Goal: Task Accomplishment & Management: Manage account settings

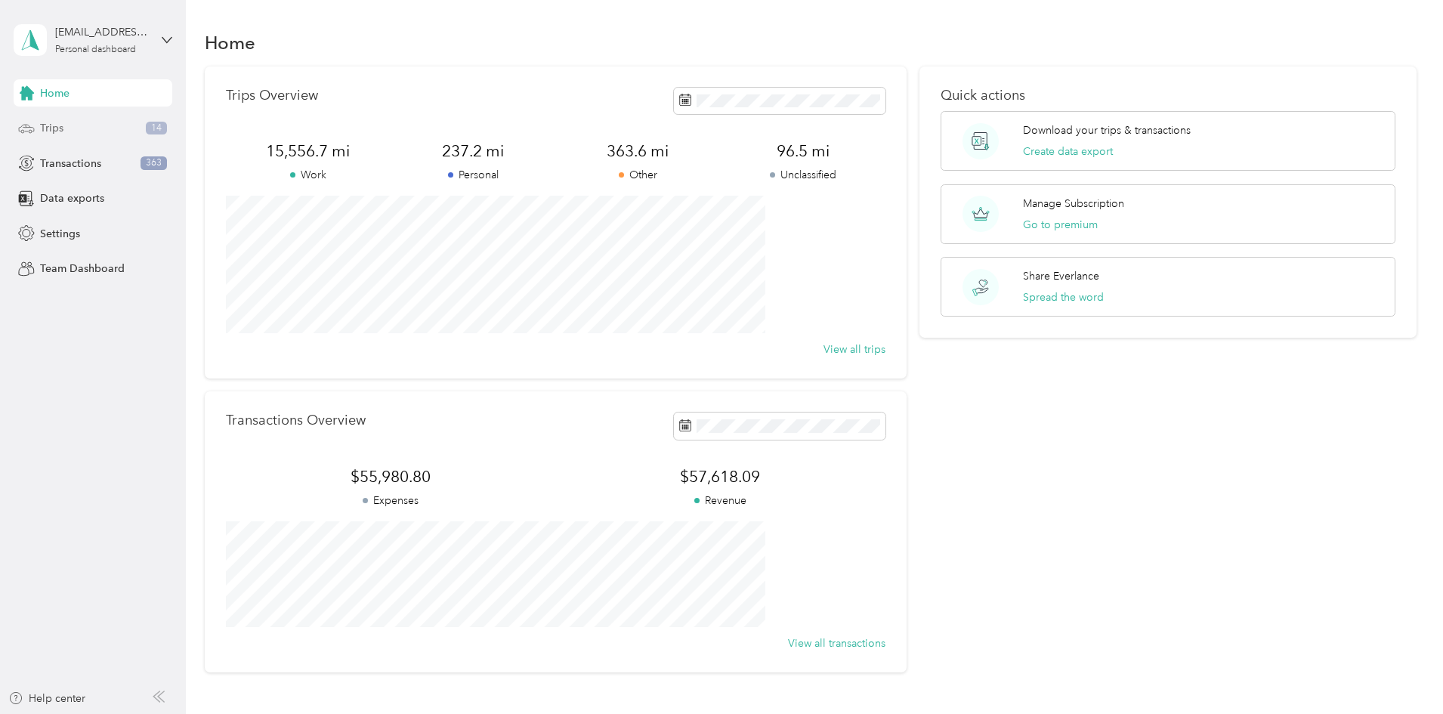
click at [100, 136] on div "Trips 14" at bounding box center [93, 128] width 159 height 27
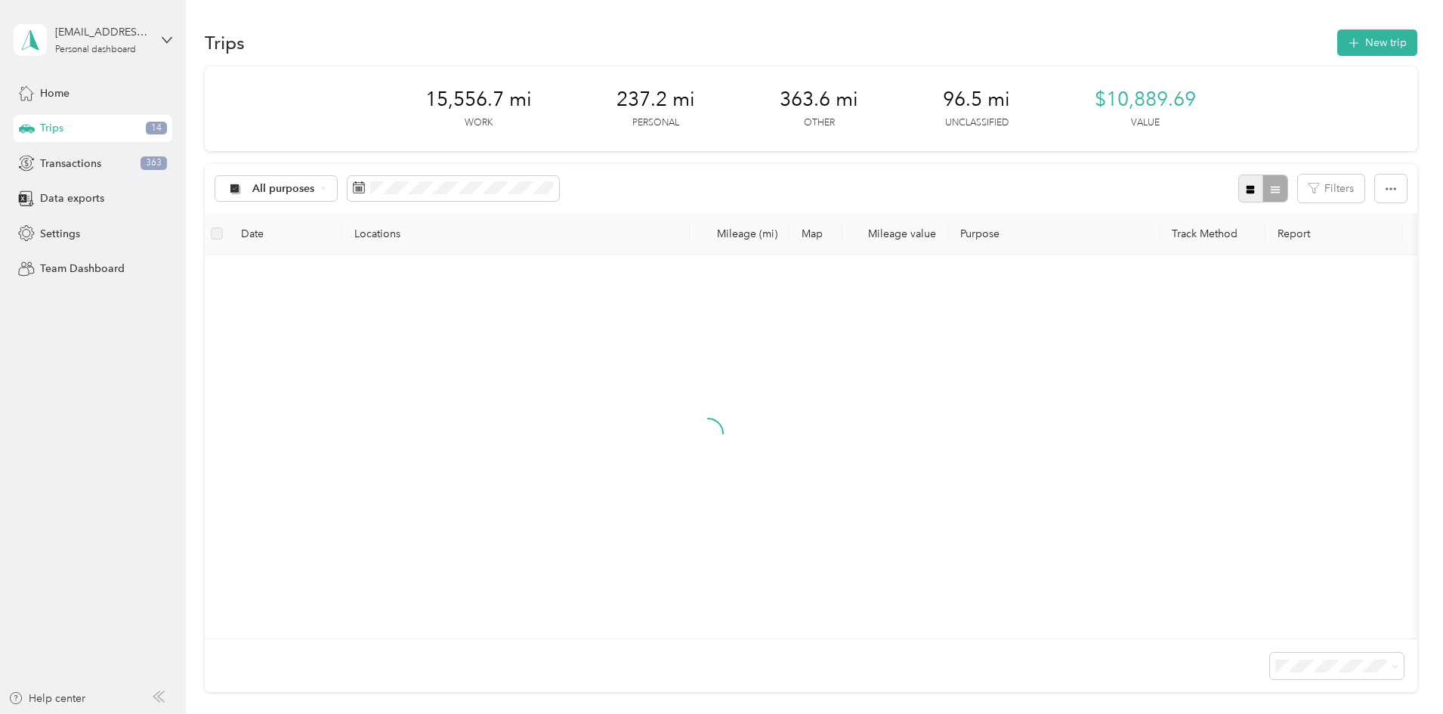
click at [1238, 180] on button "button" at bounding box center [1251, 189] width 26 height 28
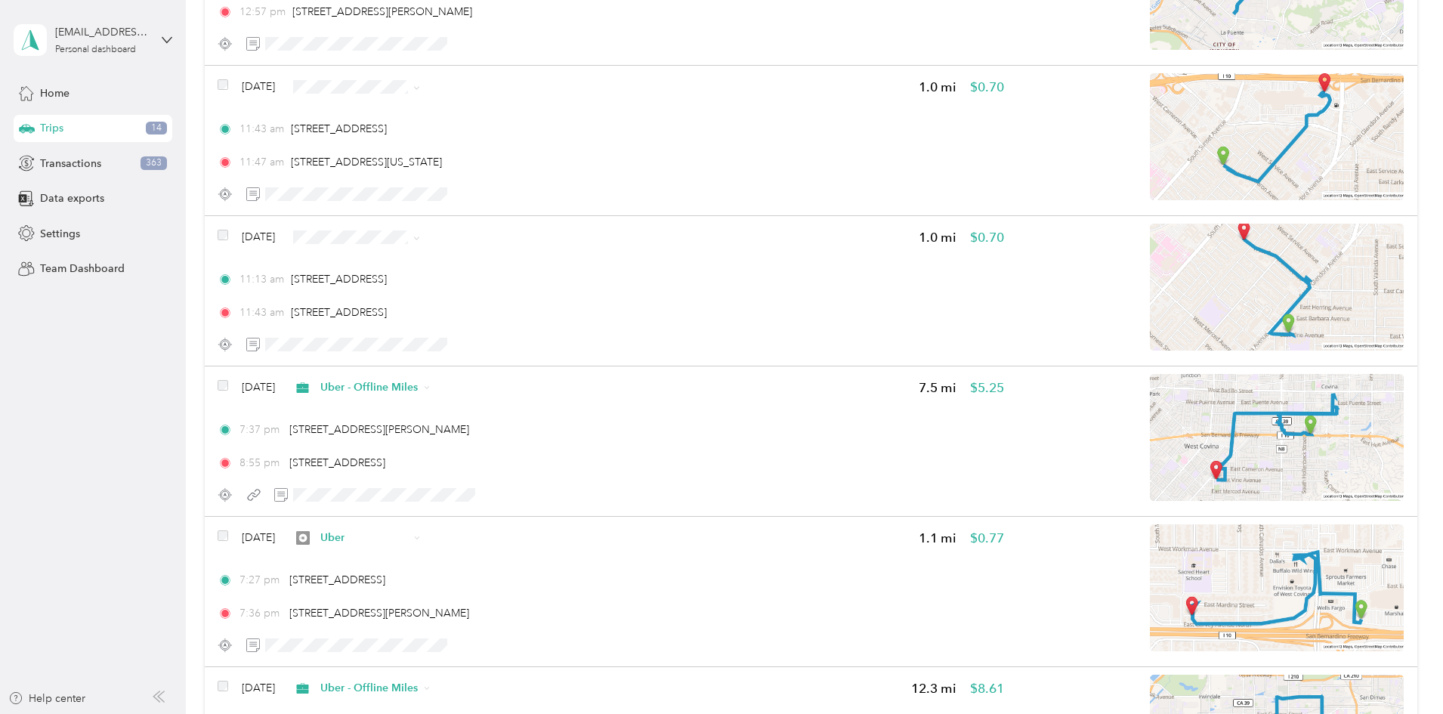
scroll to position [1889, 0]
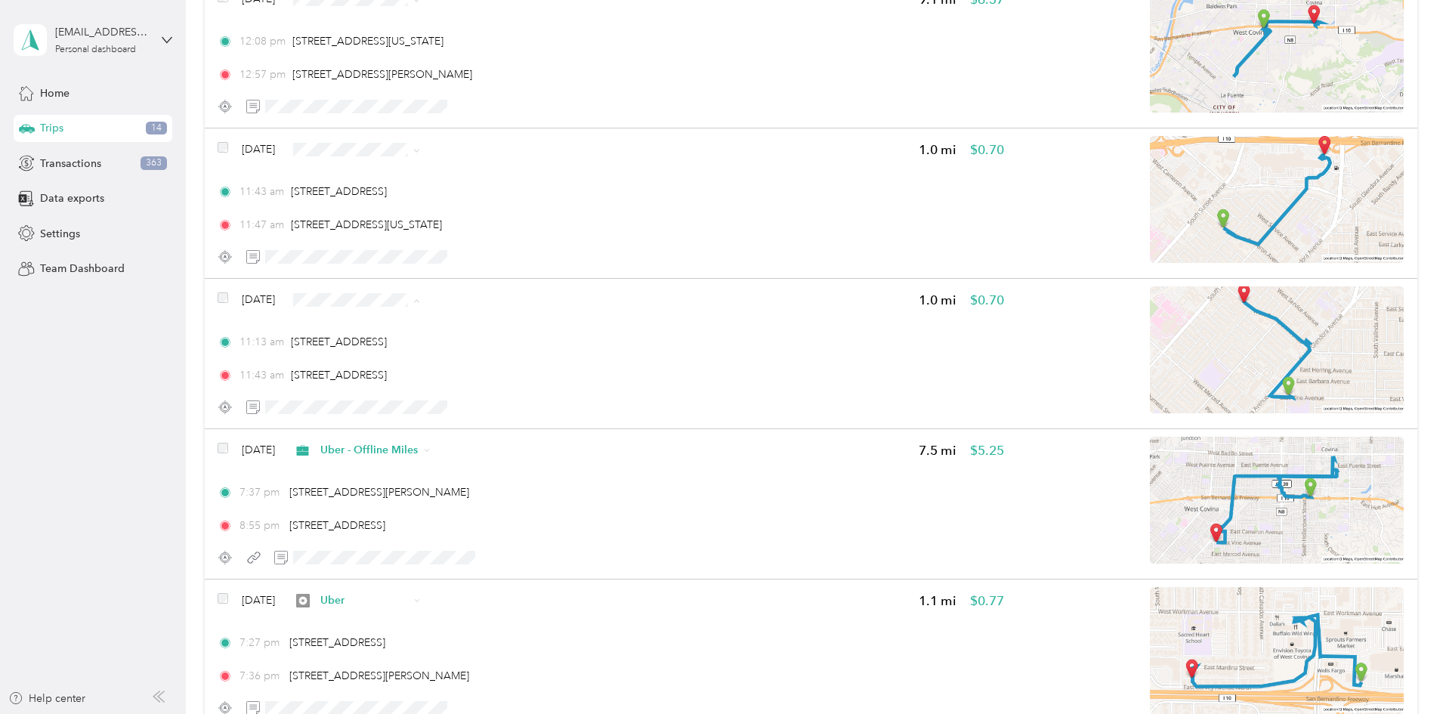
click at [477, 402] on span "Uber" at bounding box center [505, 407] width 97 height 16
click at [515, 224] on span "Uber - Offline Miles" at bounding box center [505, 230] width 97 height 16
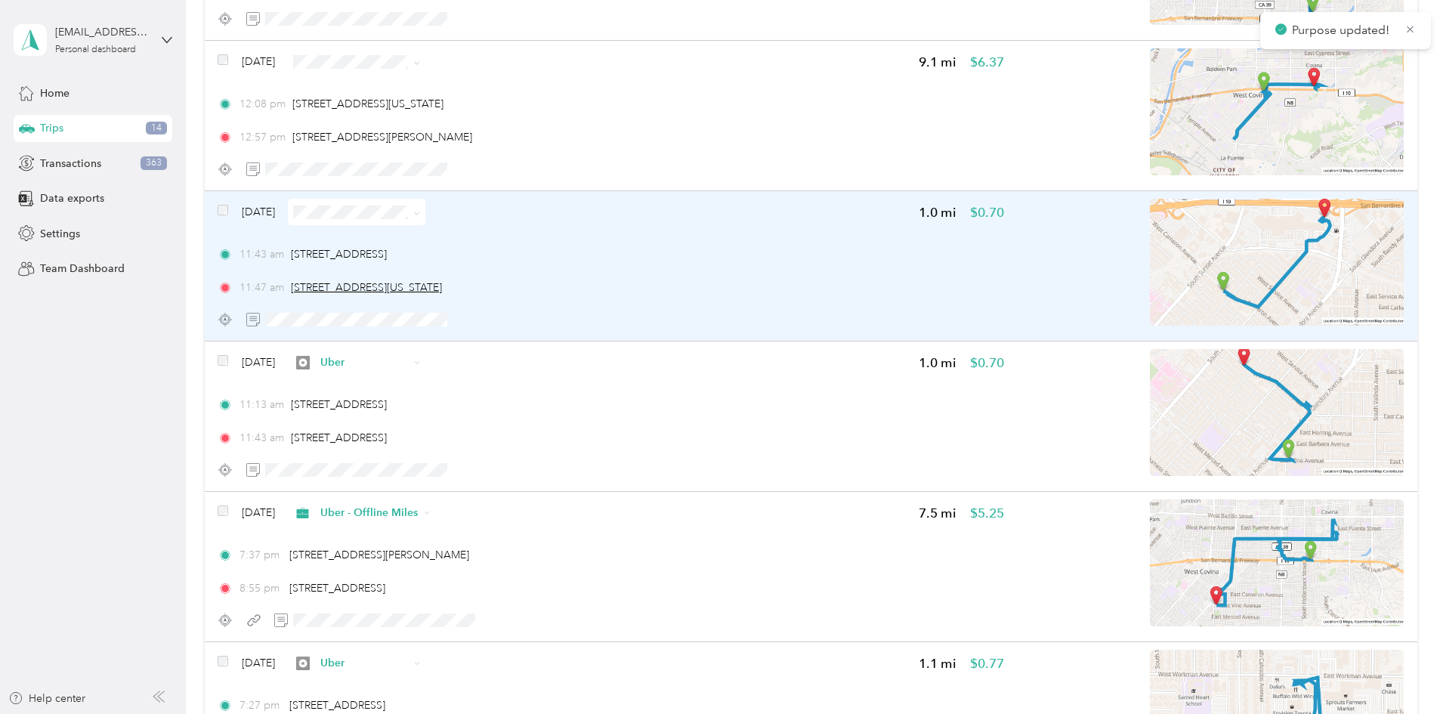
scroll to position [1763, 0]
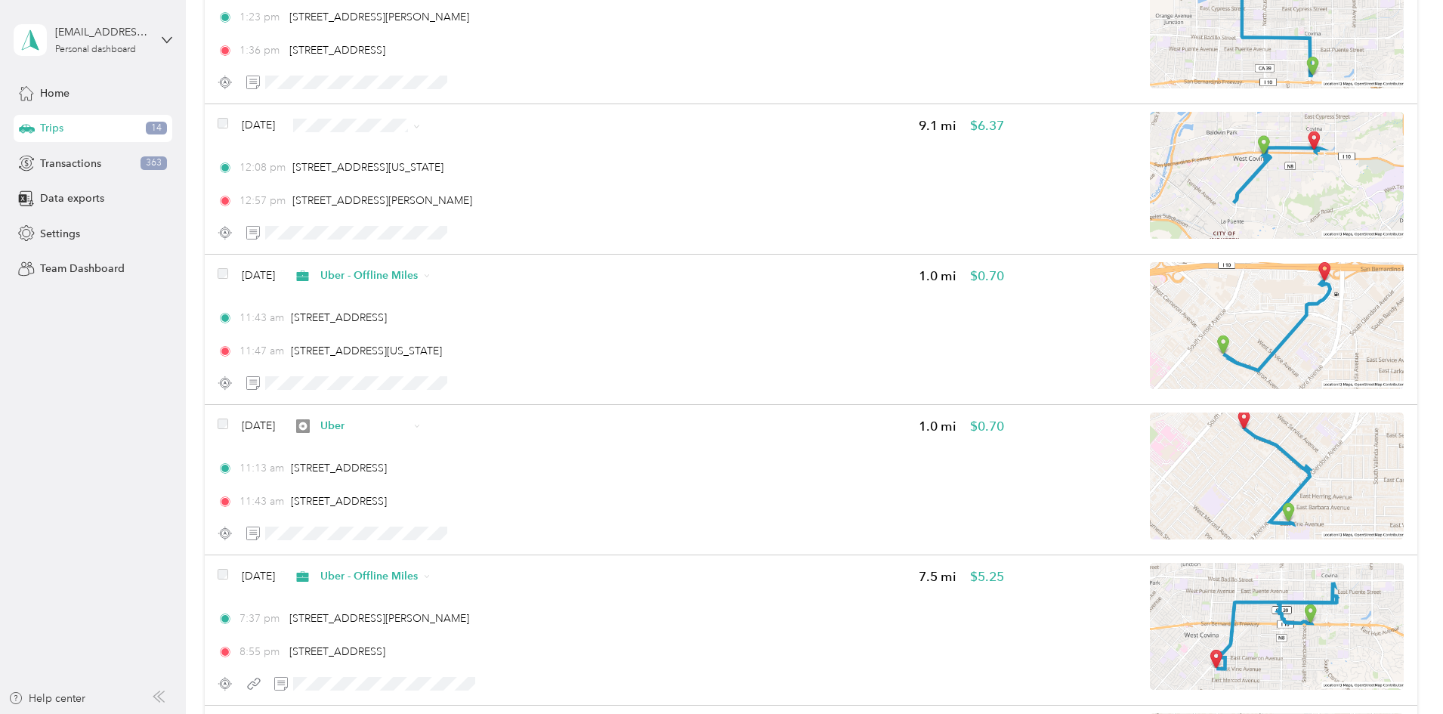
click at [496, 233] on span "Uber" at bounding box center [505, 232] width 97 height 16
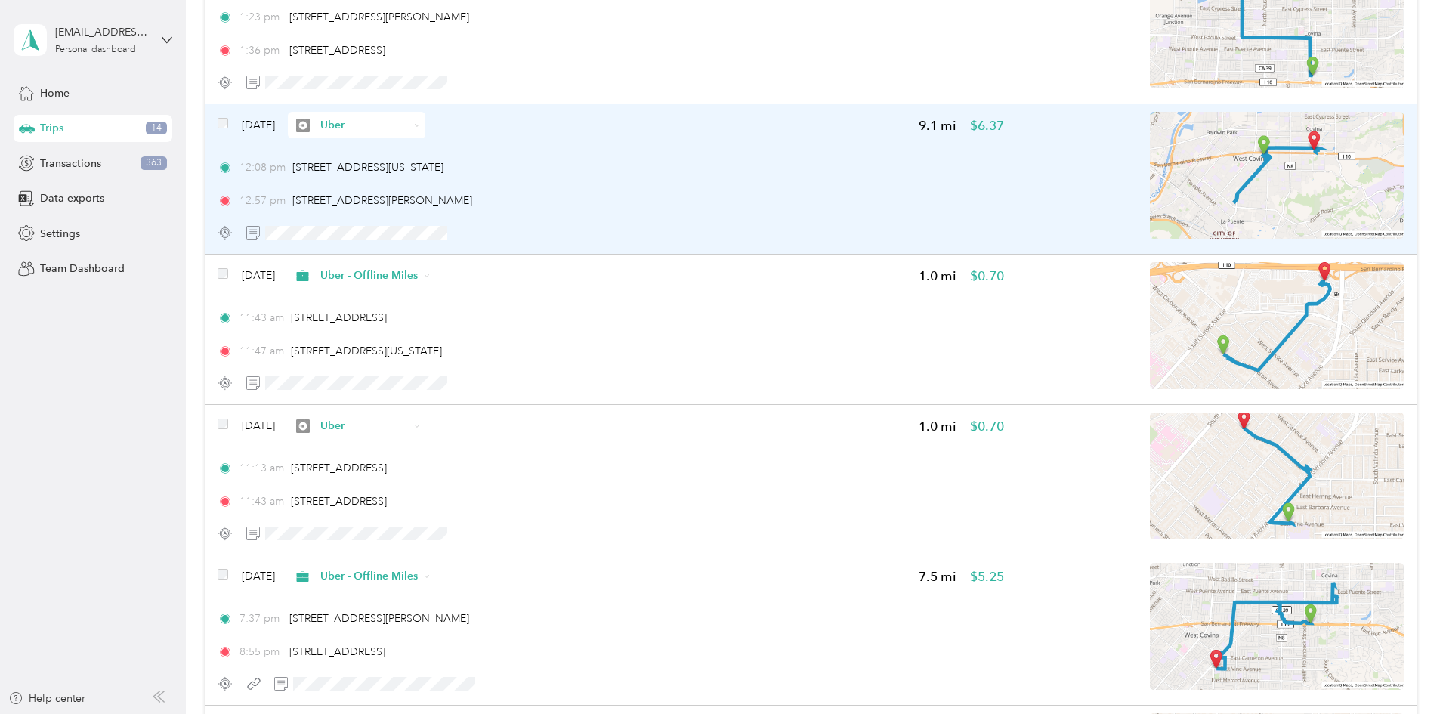
scroll to position [1637, 0]
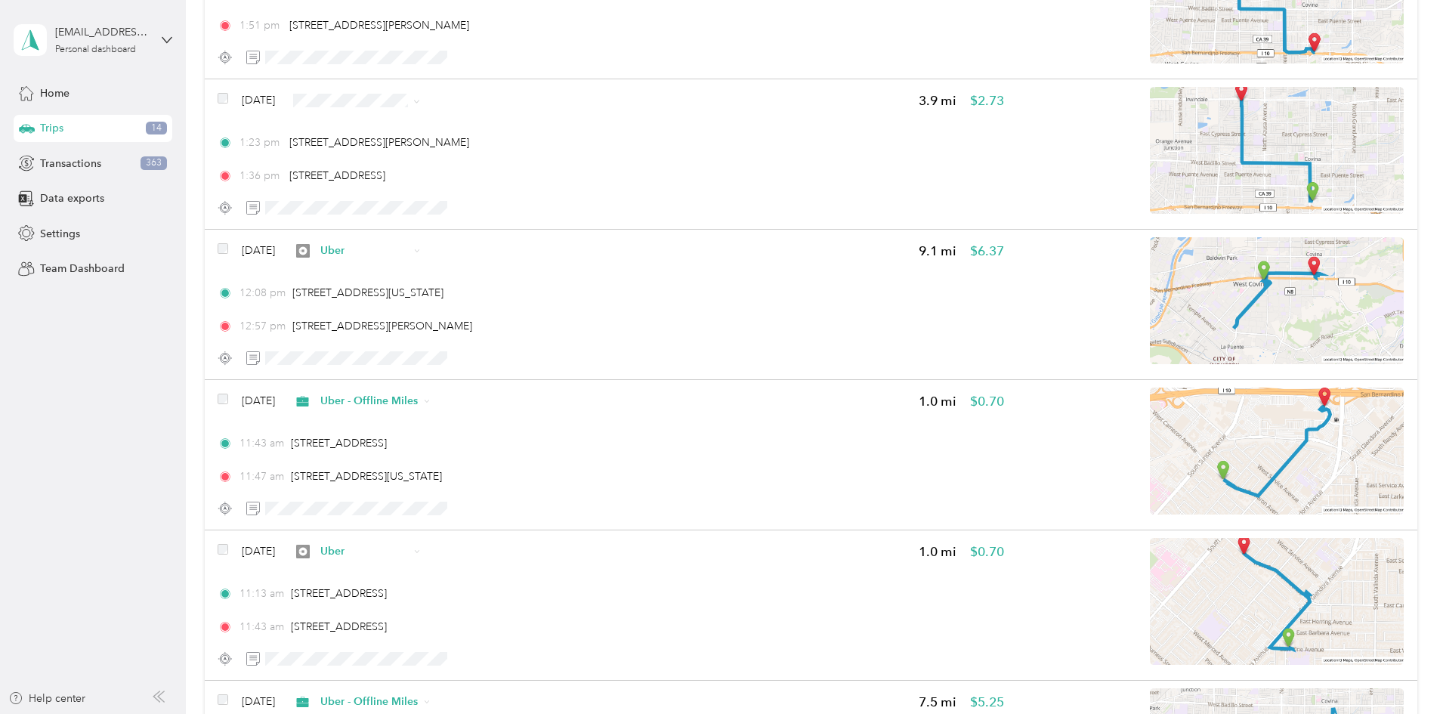
click at [533, 180] on span "Uber - Offline Miles" at bounding box center [505, 177] width 97 height 16
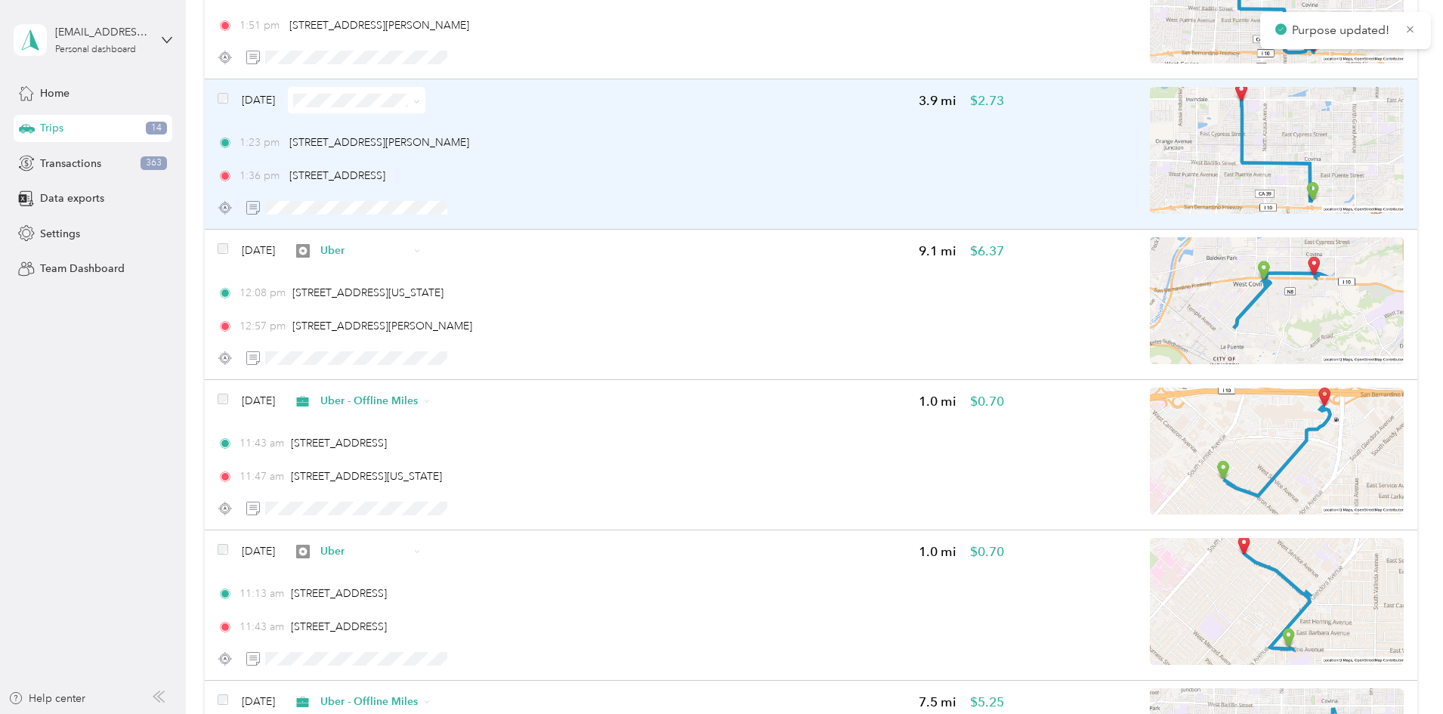
click at [1171, 150] on img at bounding box center [1277, 150] width 254 height 127
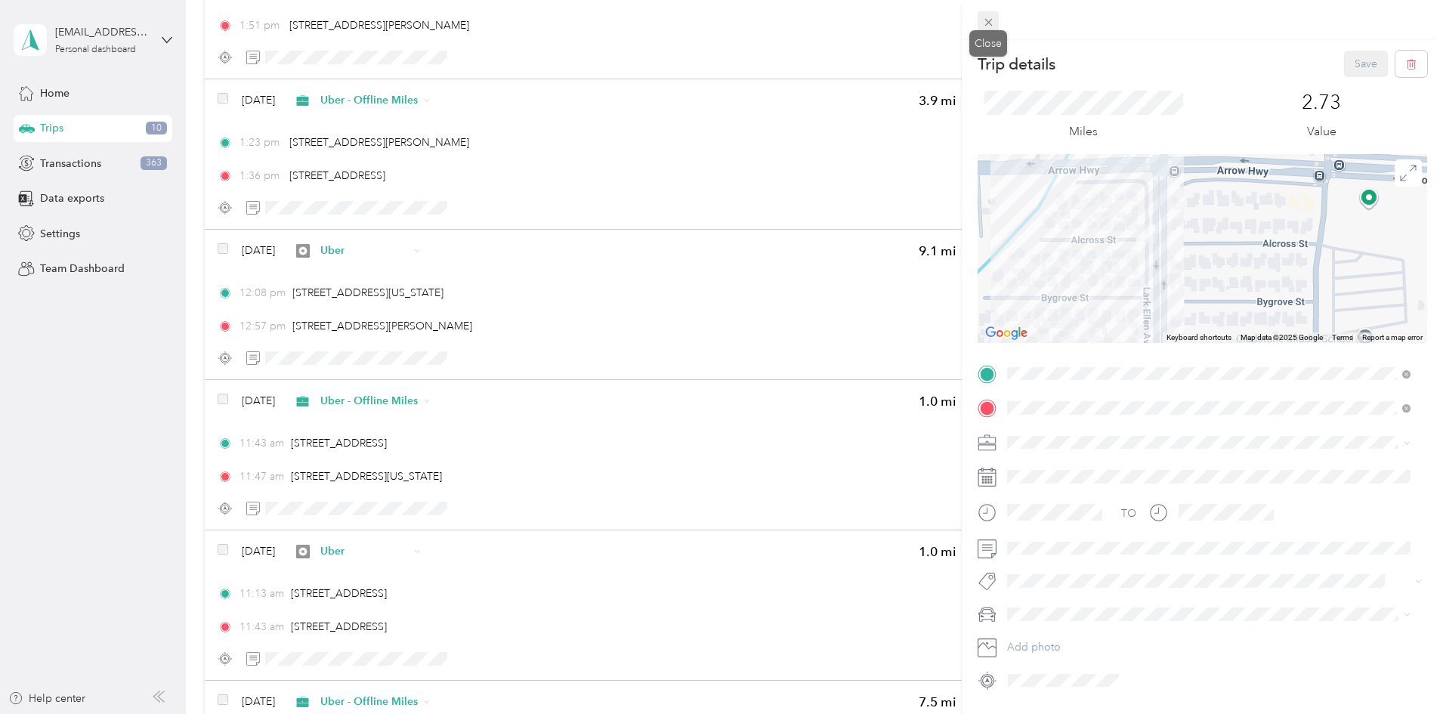
click at [990, 19] on icon at bounding box center [988, 22] width 13 height 13
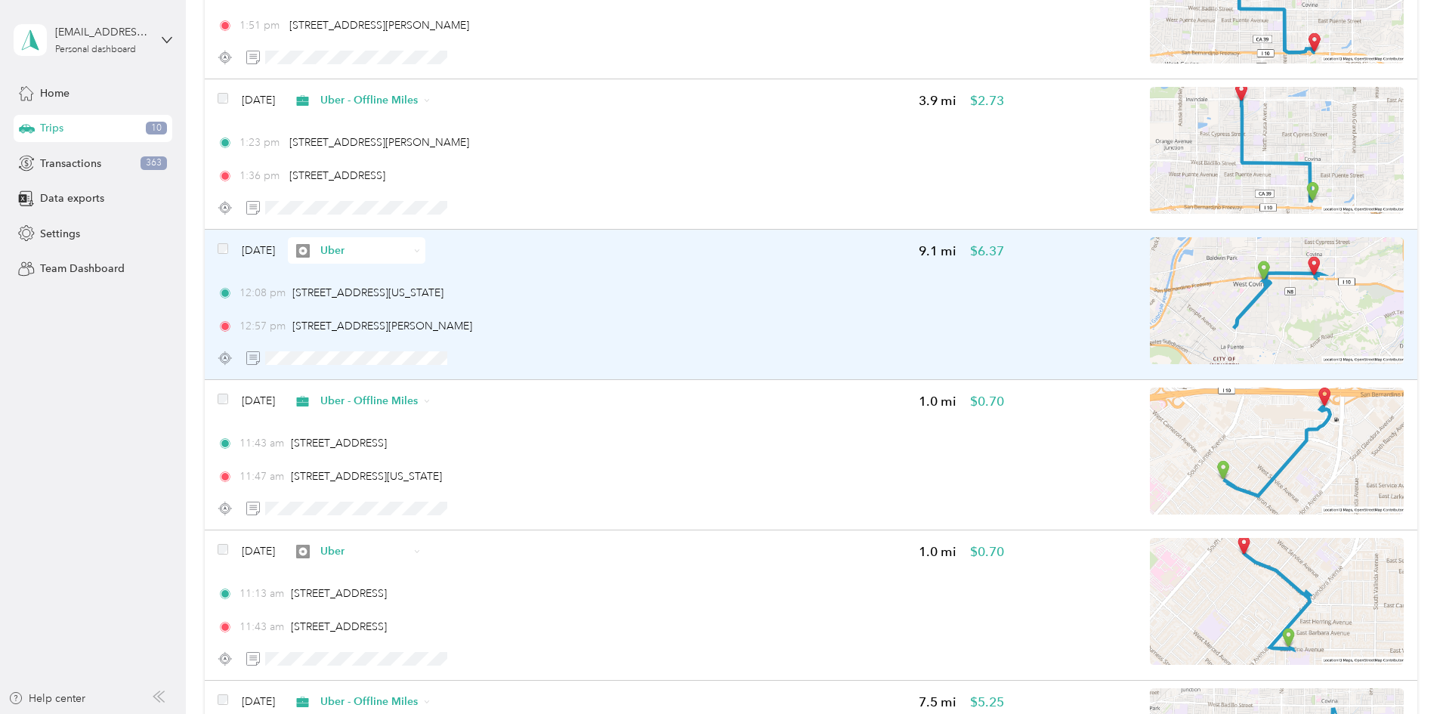
click at [1221, 268] on img at bounding box center [1277, 300] width 254 height 127
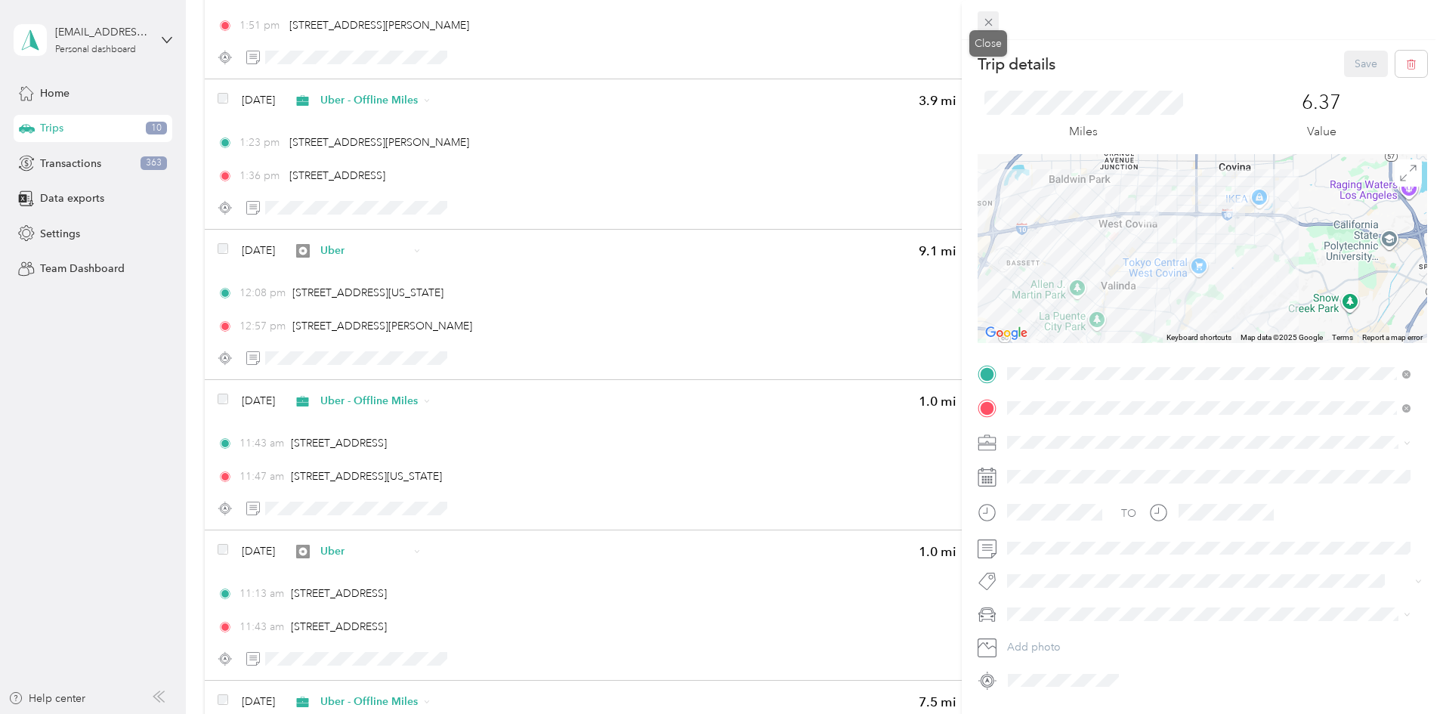
click at [988, 17] on icon at bounding box center [988, 22] width 13 height 13
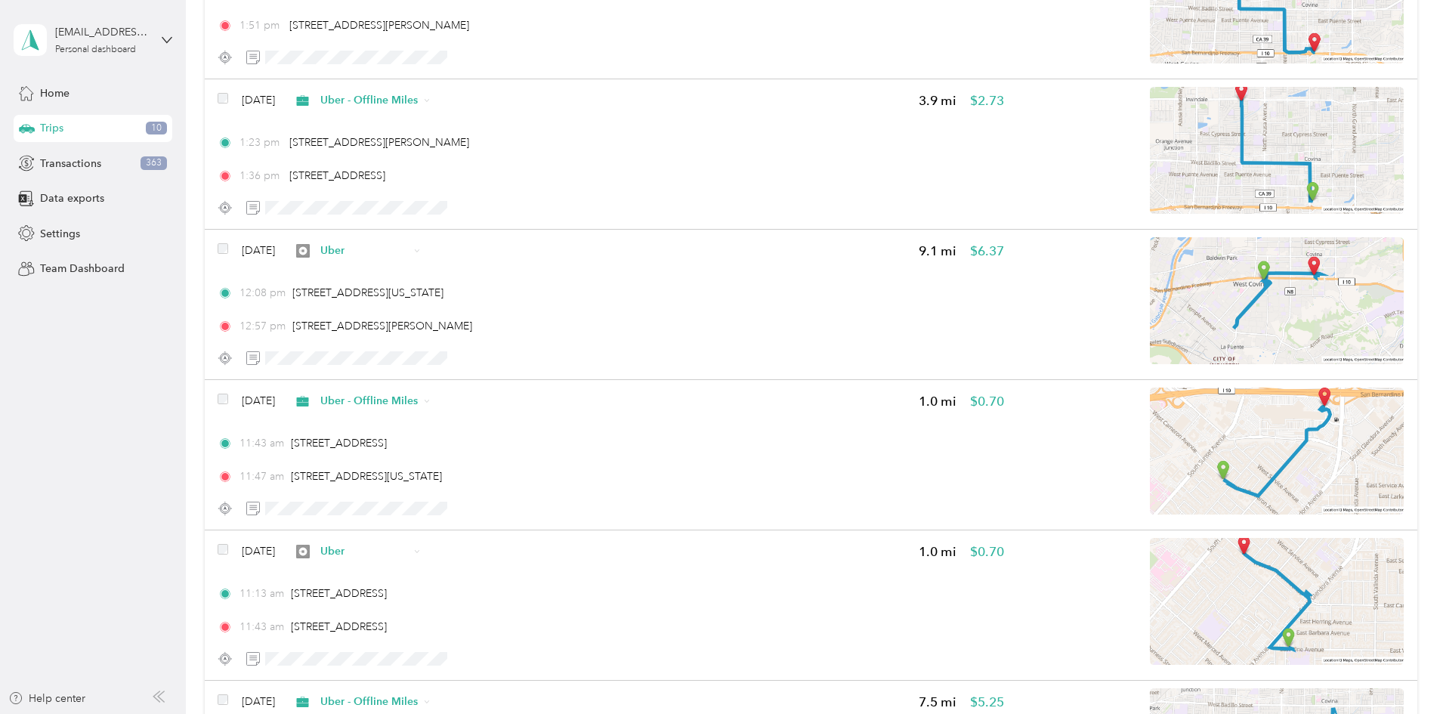
click at [498, 92] on div "Click to name as a Favorite Place" at bounding box center [534, 110] width 176 height 37
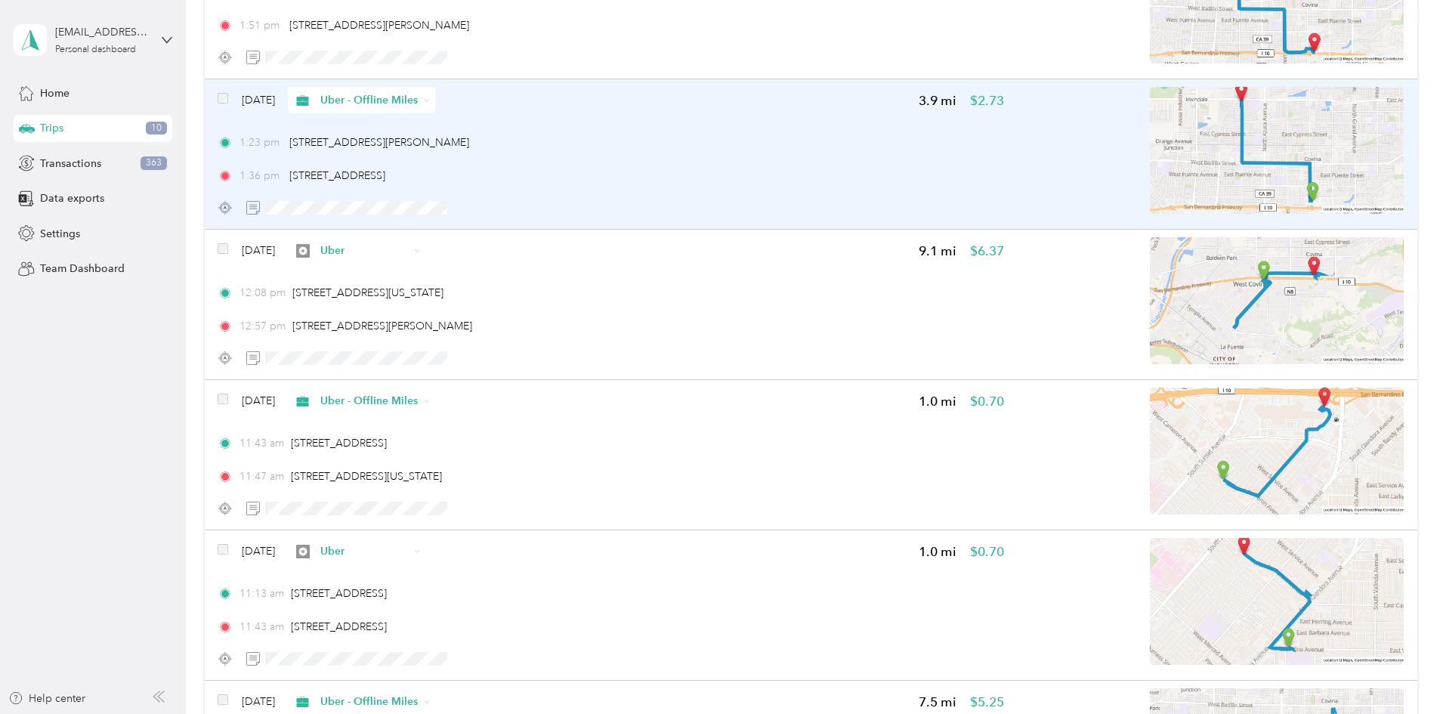
click at [419, 98] on span "Uber - Offline Miles" at bounding box center [369, 100] width 98 height 16
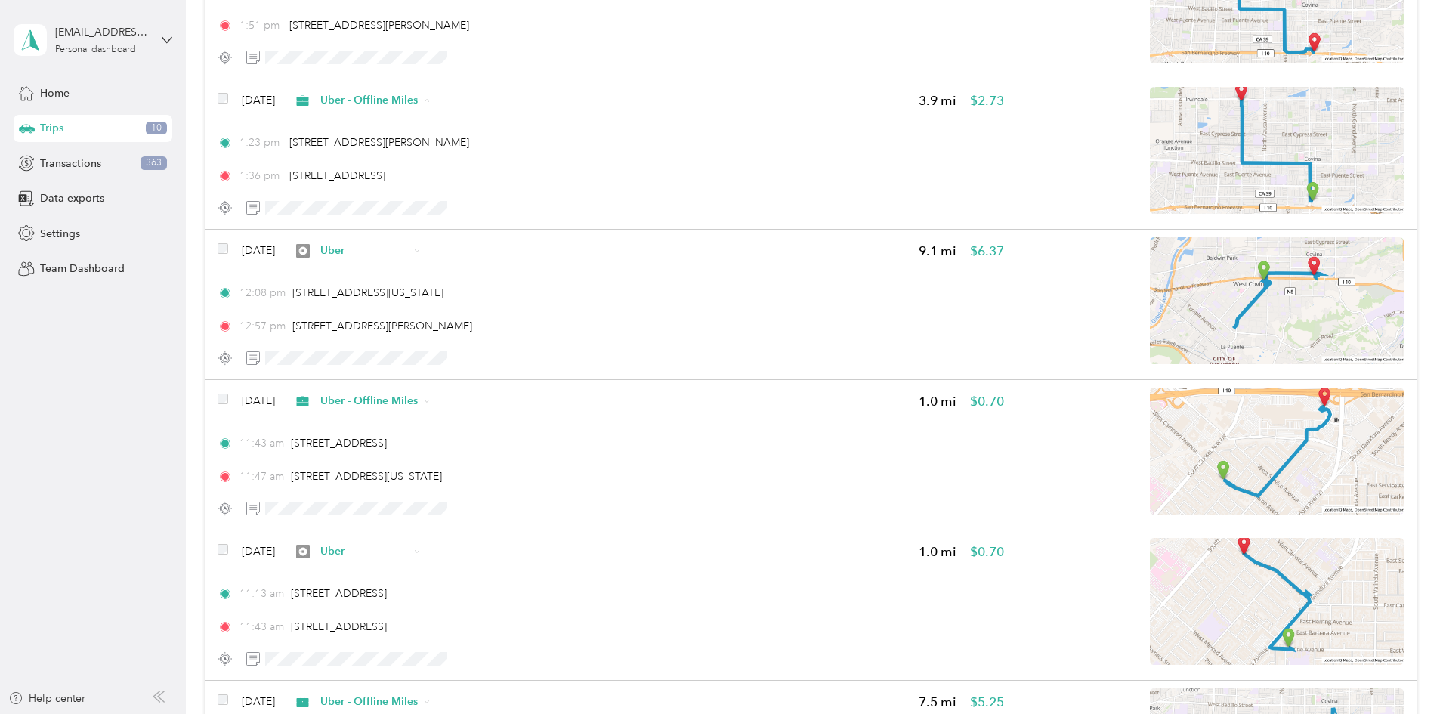
click at [488, 205] on span "Uber" at bounding box center [515, 207] width 116 height 16
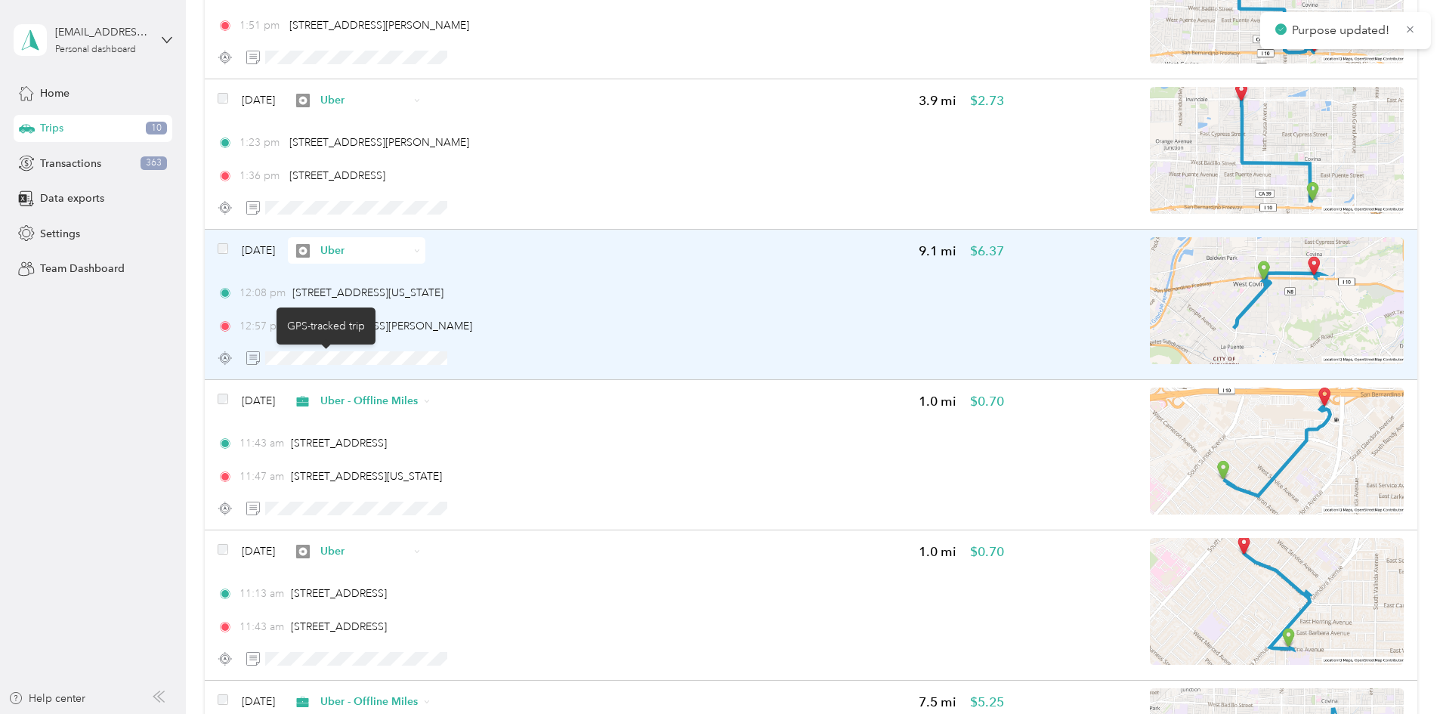
click at [230, 357] on circle at bounding box center [226, 358] width 10 height 10
click at [1170, 277] on img at bounding box center [1277, 300] width 254 height 127
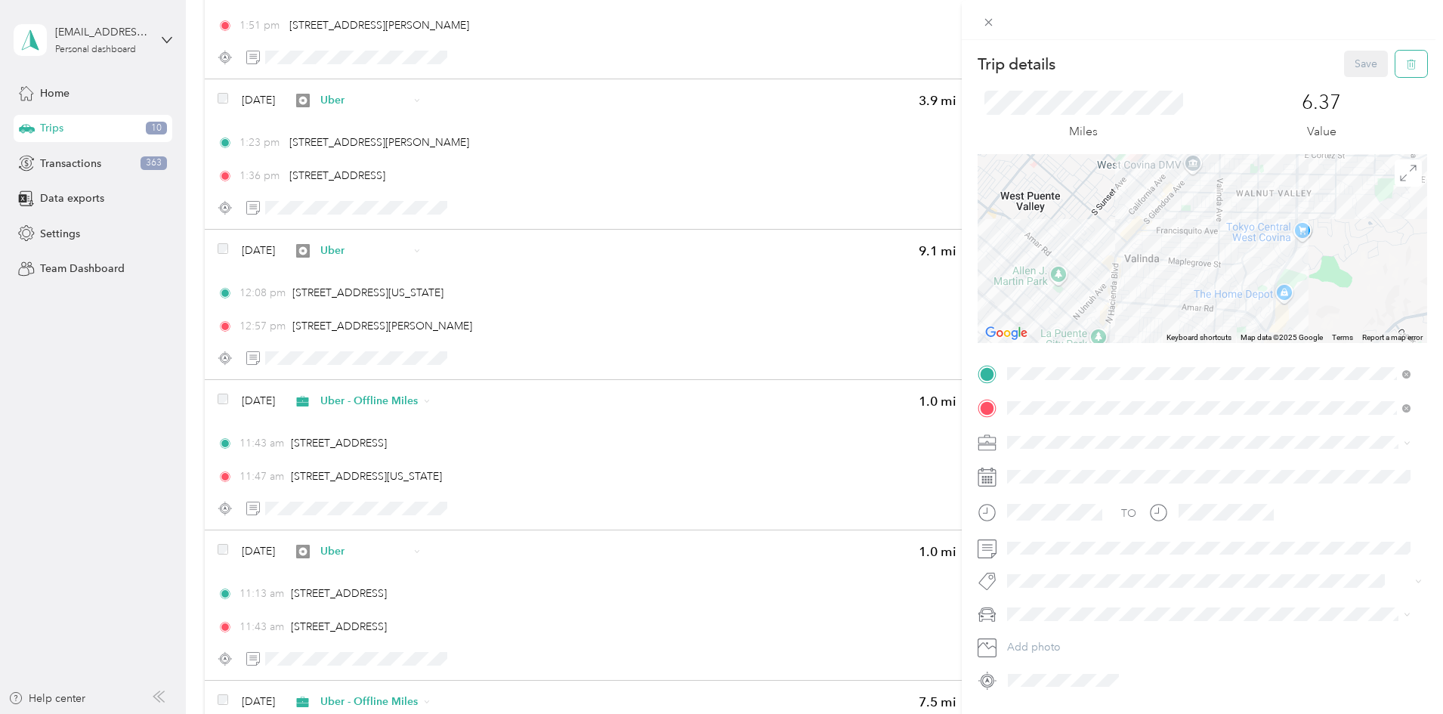
click at [1405, 61] on button "button" at bounding box center [1412, 64] width 32 height 26
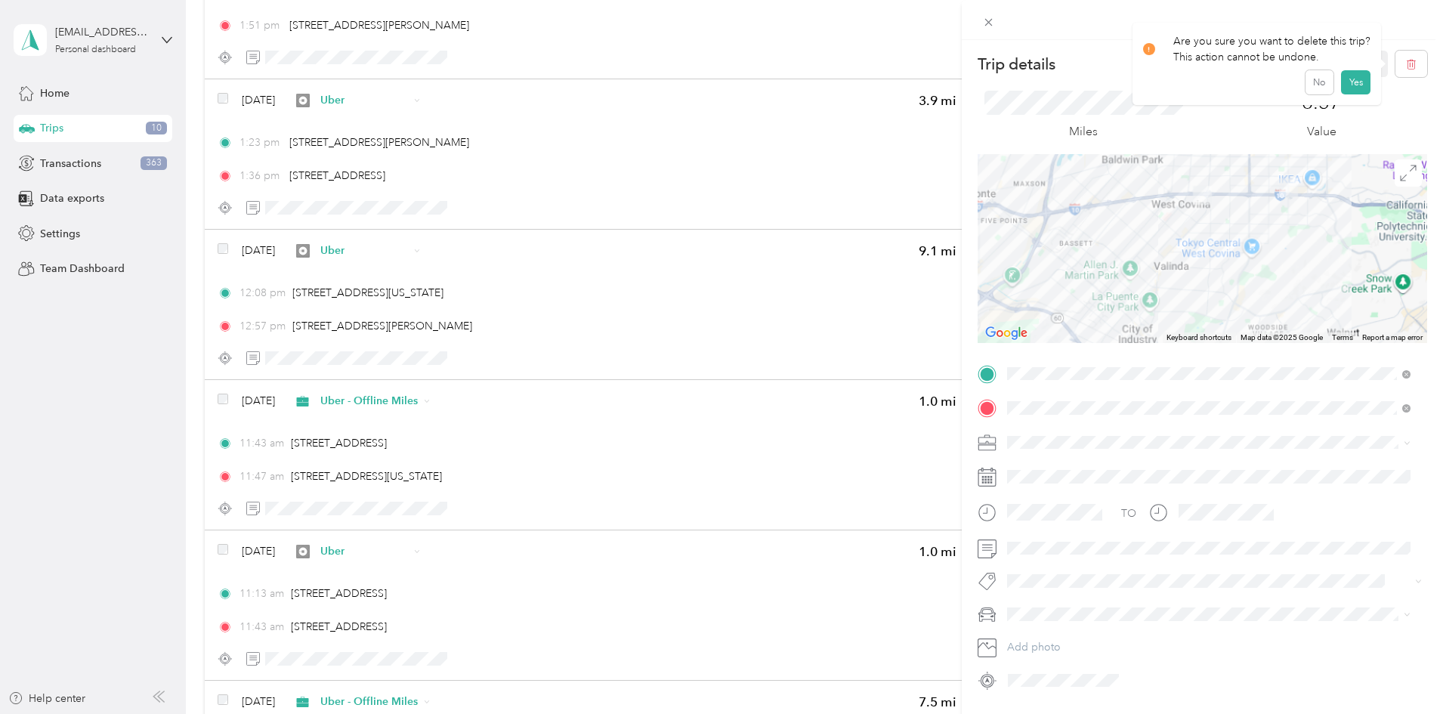
drag, startPoint x: 1281, startPoint y: 238, endPoint x: 1248, endPoint y: 246, distance: 33.5
click at [1248, 246] on div at bounding box center [1203, 248] width 450 height 189
click at [148, 165] on div "Trip details Save This trip cannot be edited because it is either under review,…" at bounding box center [721, 357] width 1443 height 714
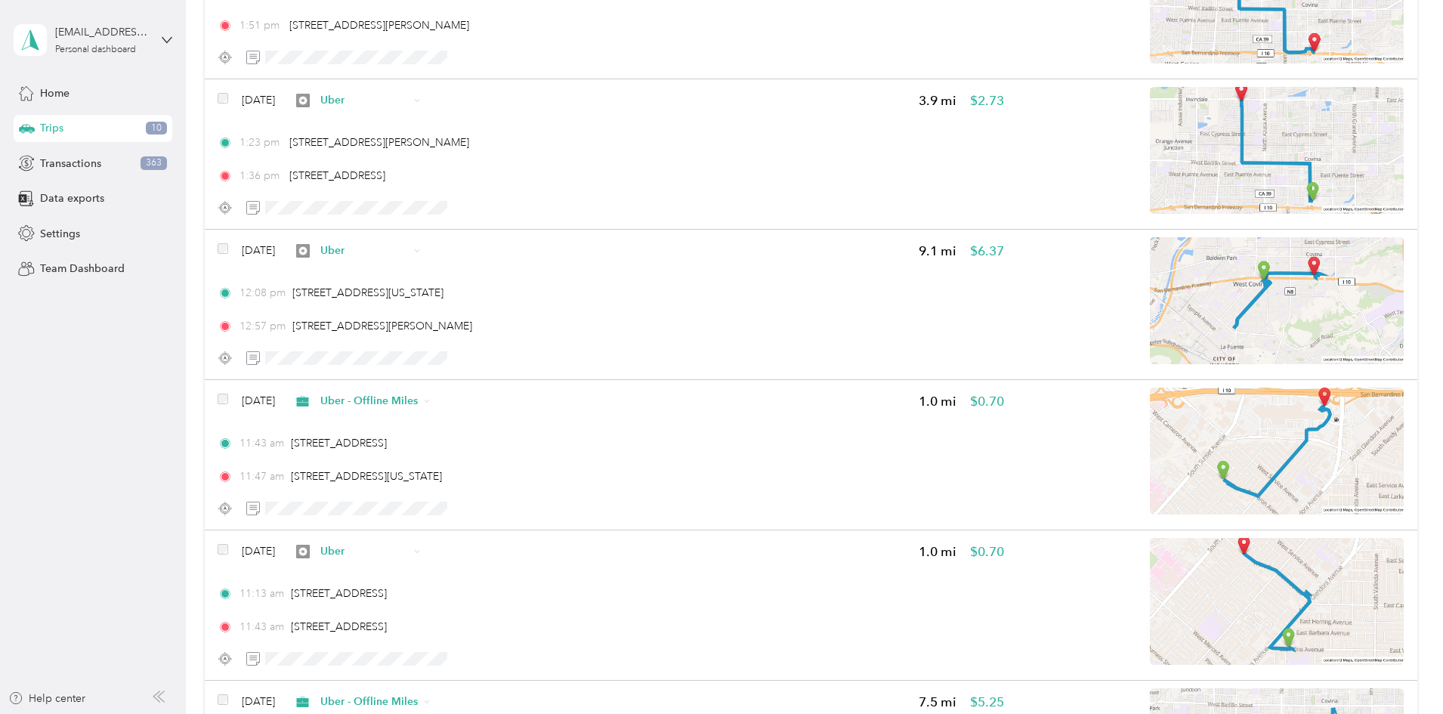
click at [148, 165] on div at bounding box center [721, 357] width 1443 height 714
click at [148, 165] on span "363" at bounding box center [154, 163] width 26 height 14
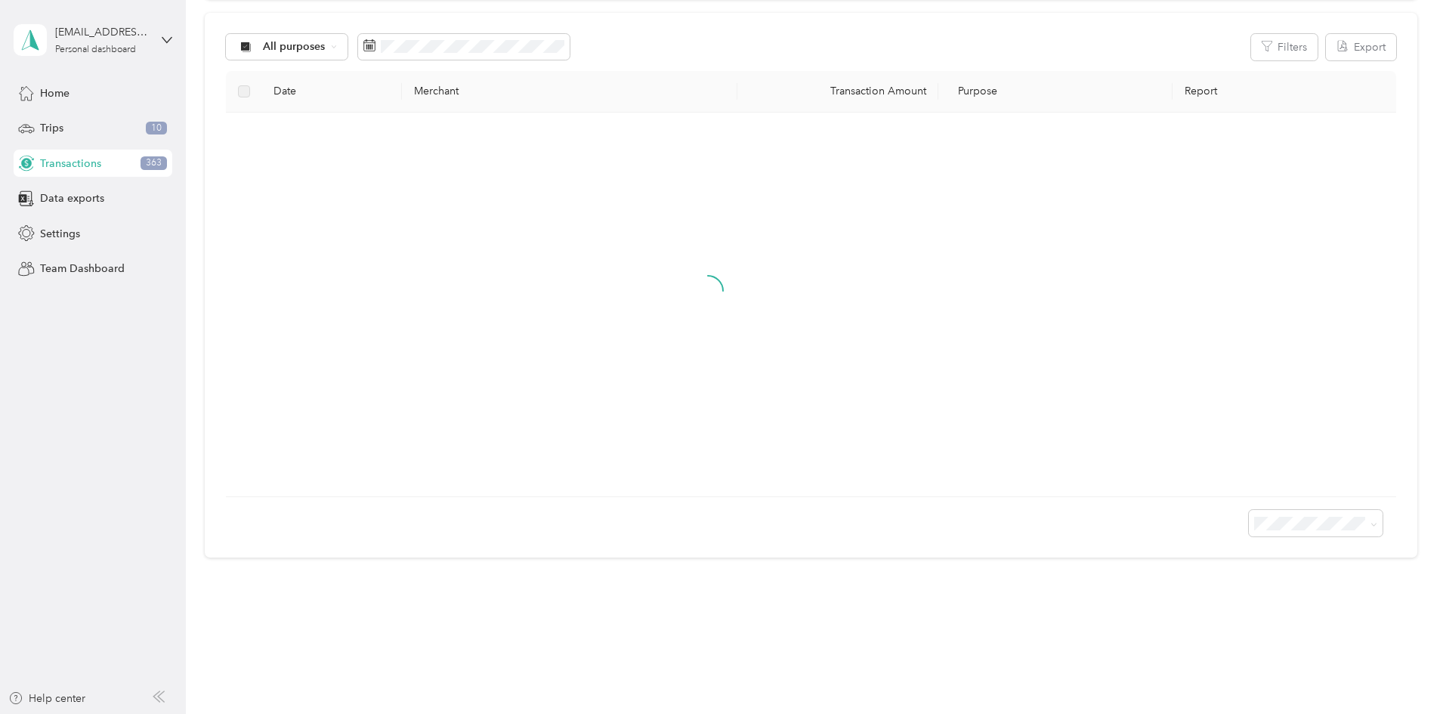
scroll to position [1186, 0]
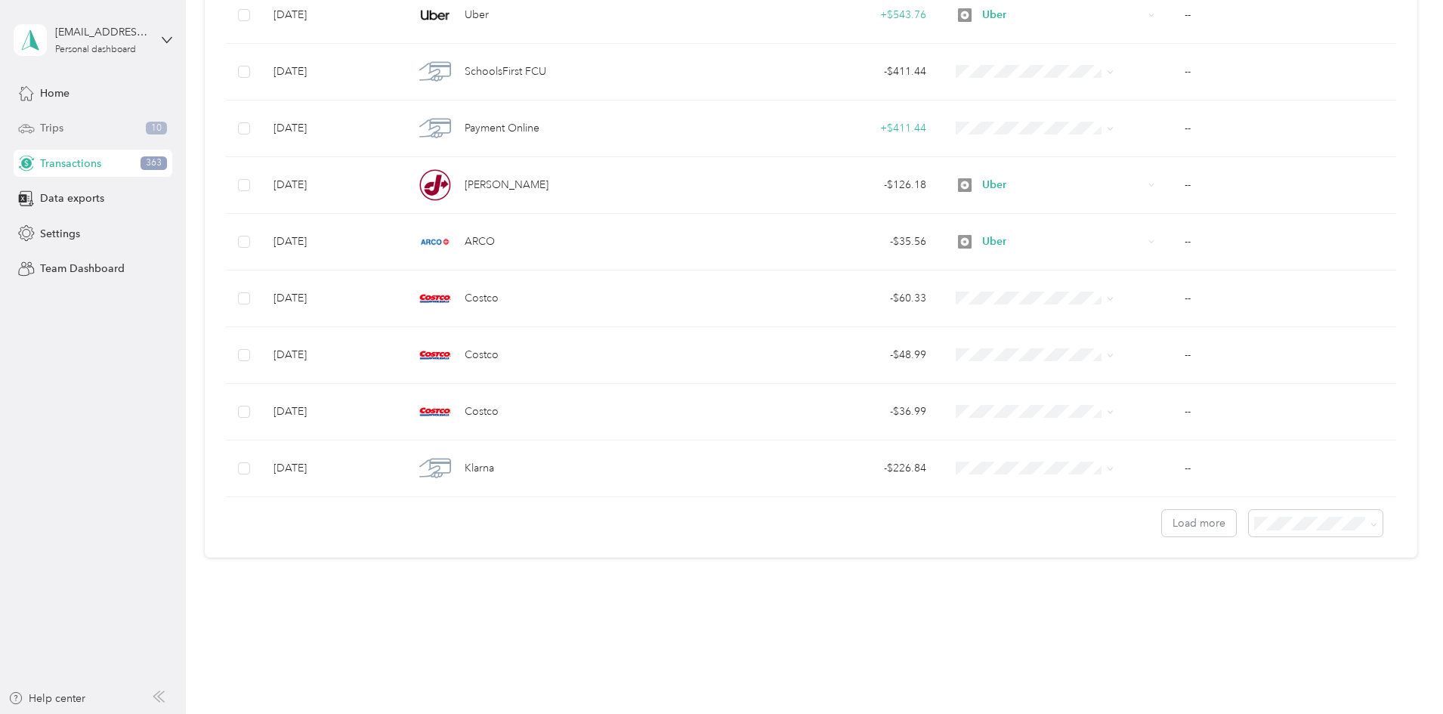
click at [145, 120] on div "Trips 10" at bounding box center [93, 128] width 159 height 27
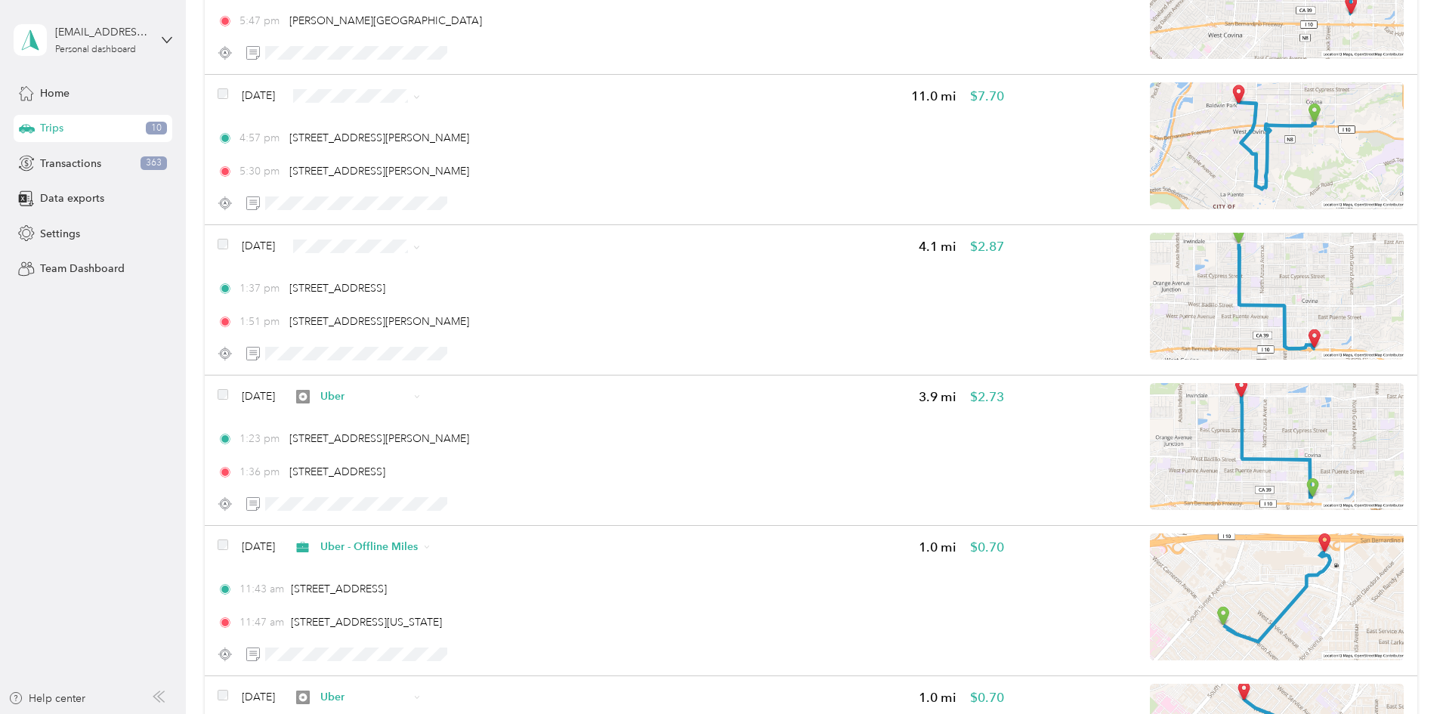
scroll to position [1385, 0]
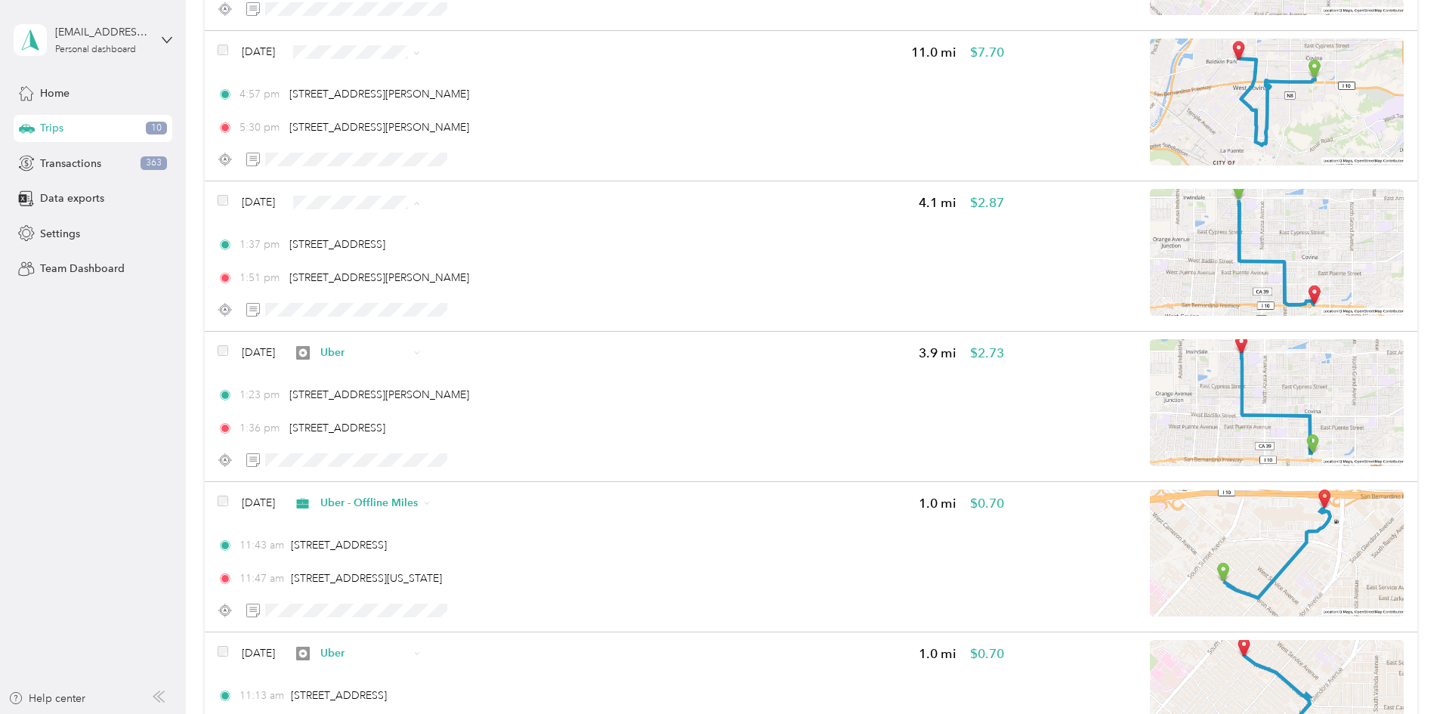
click at [517, 279] on span "Uber - Offline Miles" at bounding box center [505, 283] width 97 height 16
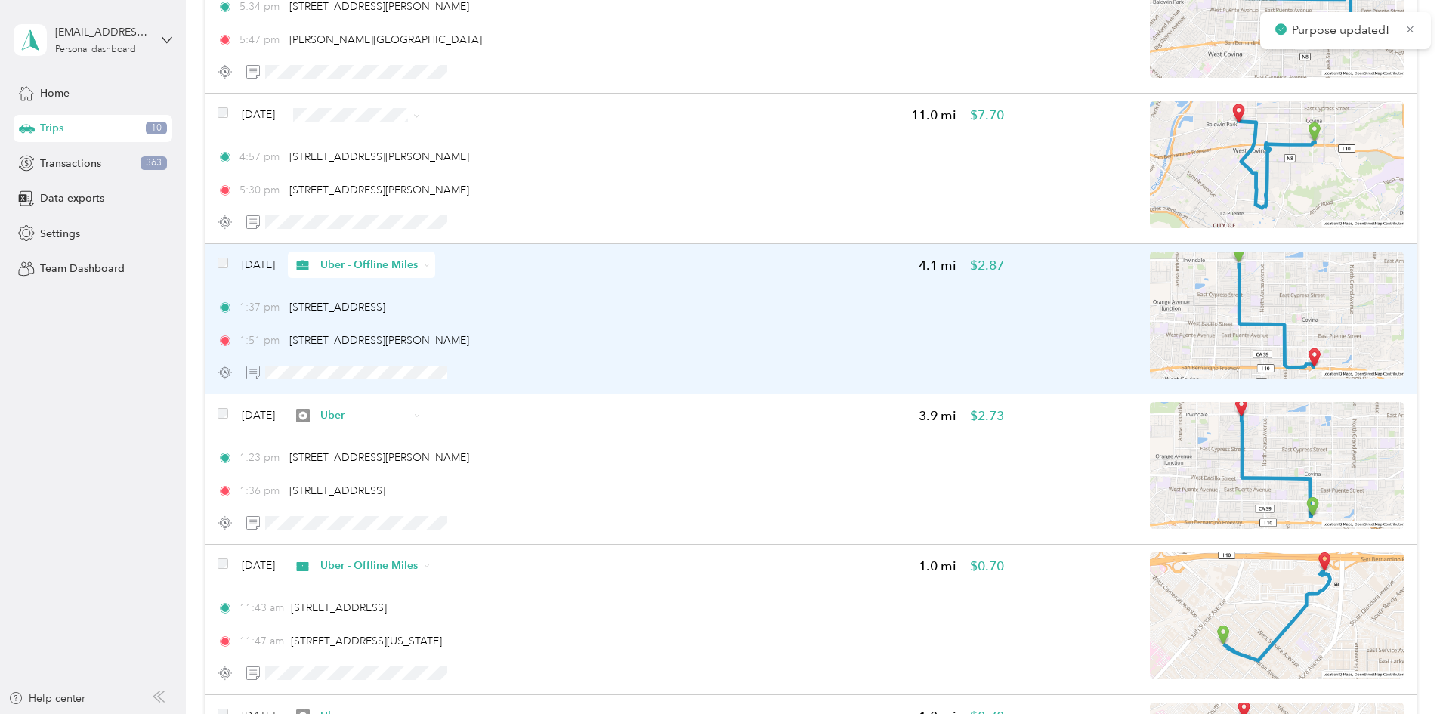
scroll to position [1260, 0]
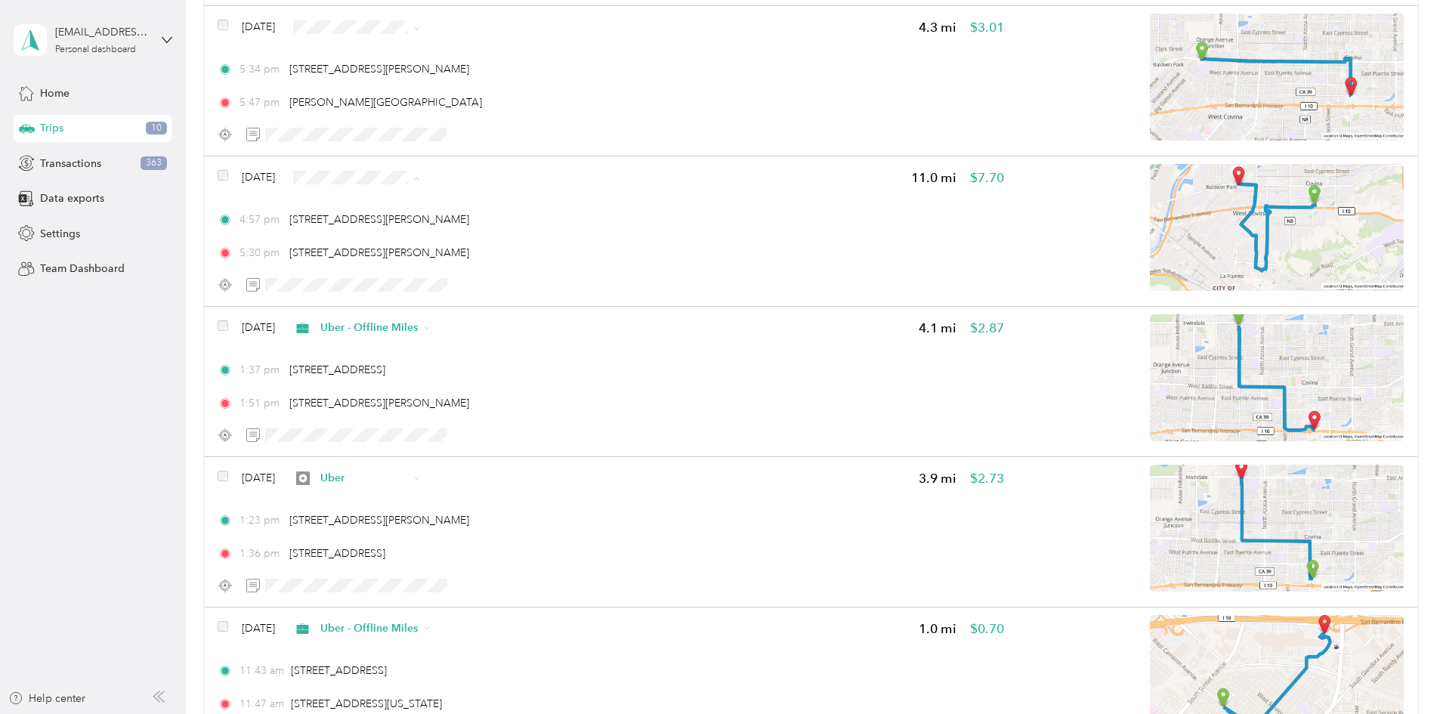
click at [502, 283] on span "Uber" at bounding box center [505, 285] width 97 height 16
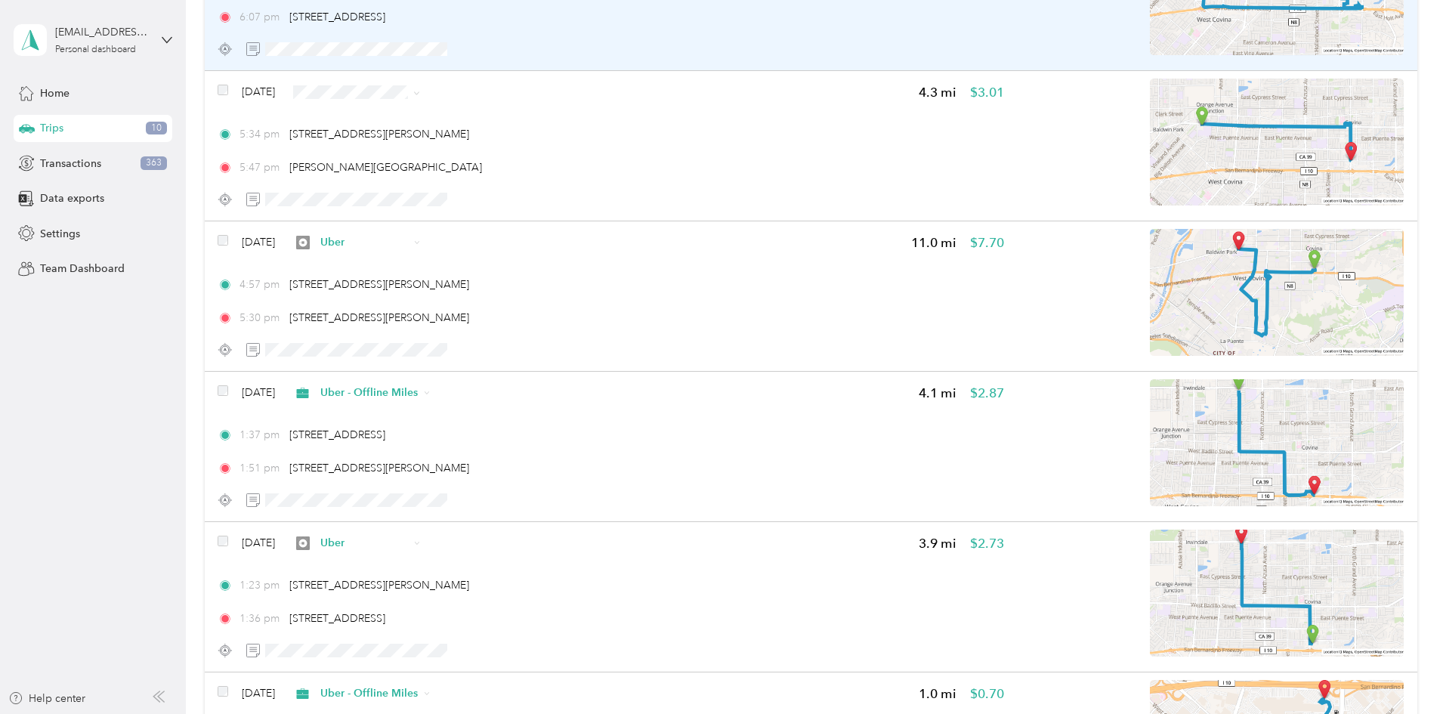
scroll to position [1133, 0]
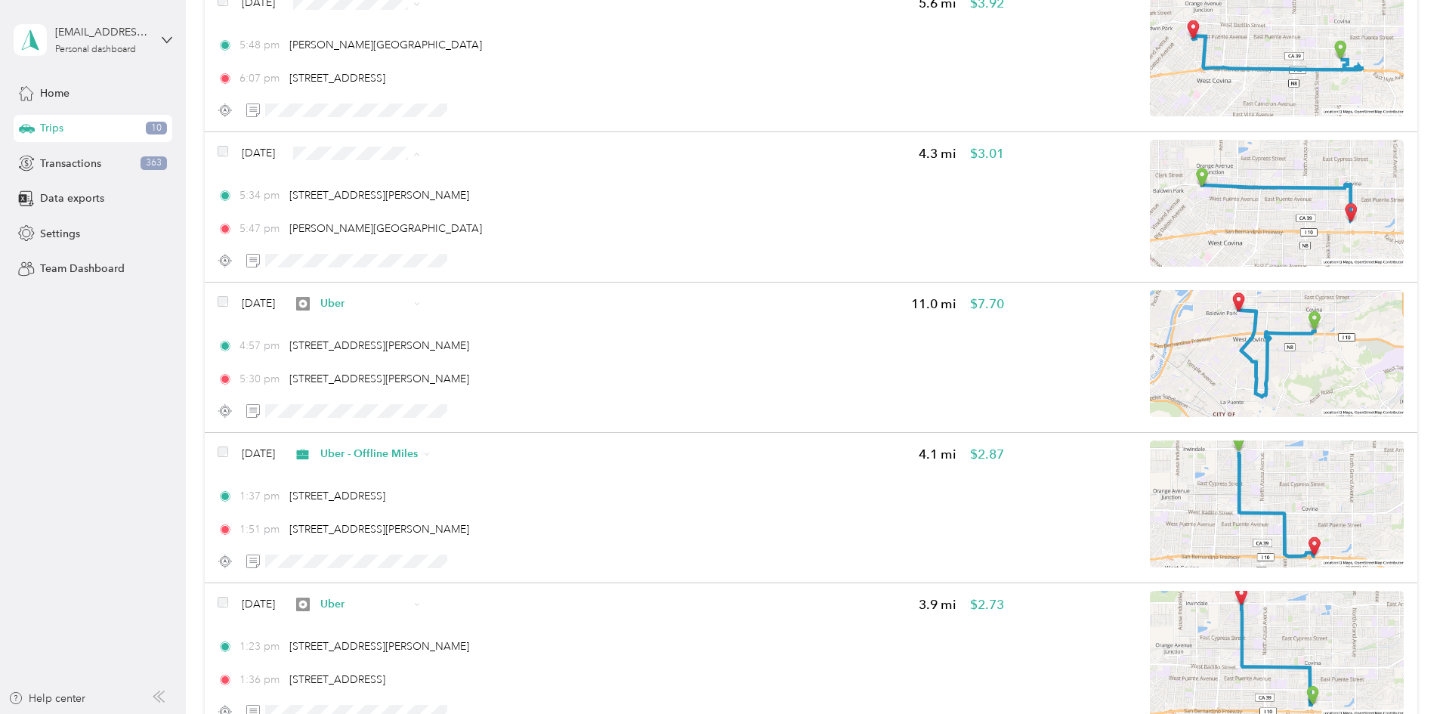
click at [547, 235] on span "Uber - Offline Miles" at bounding box center [505, 234] width 97 height 16
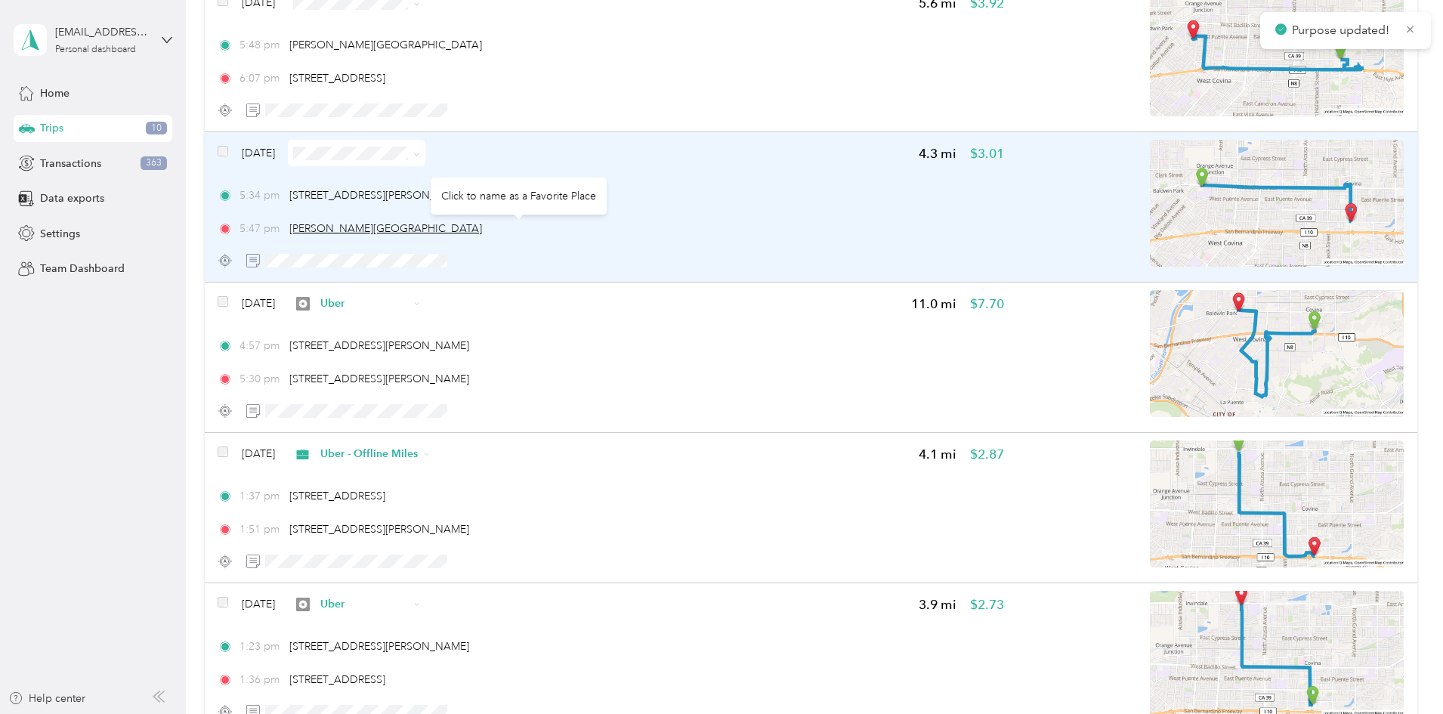
scroll to position [1007, 0]
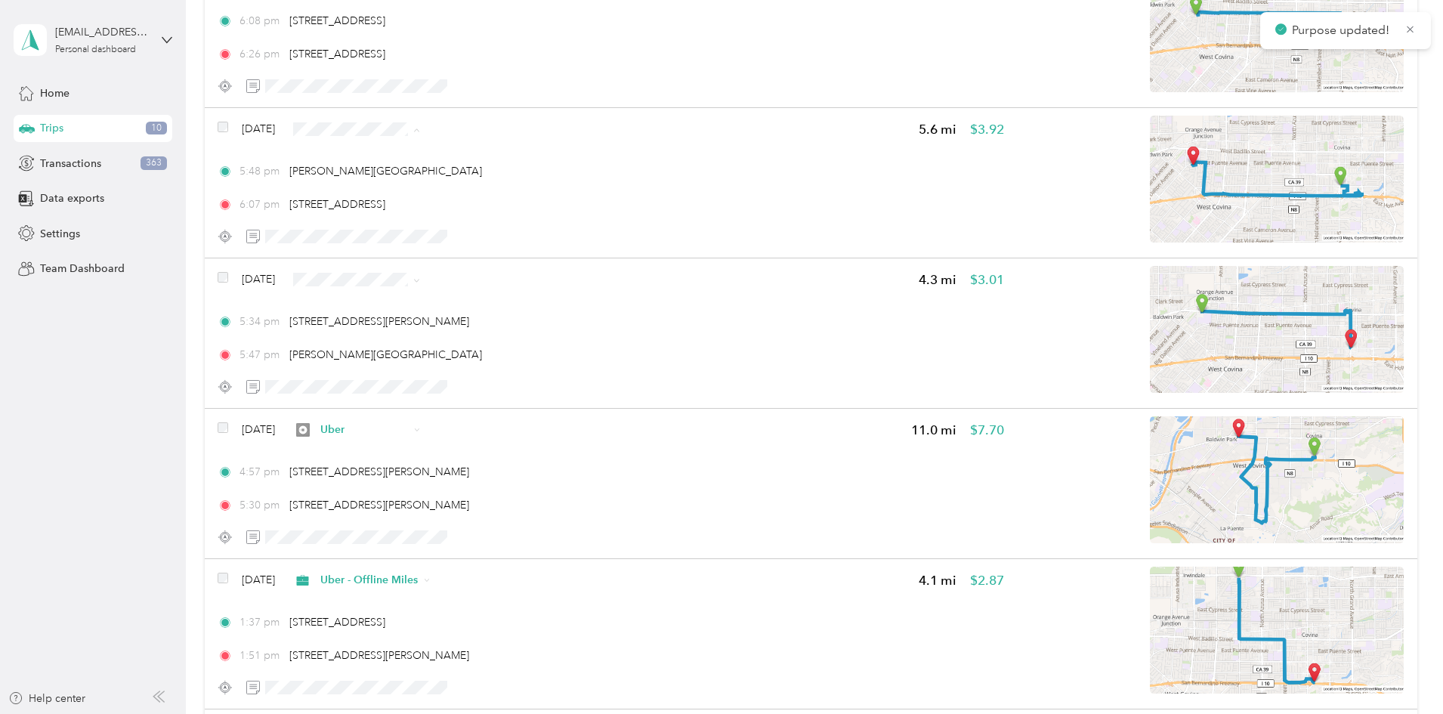
click at [518, 237] on span "Uber" at bounding box center [505, 236] width 97 height 16
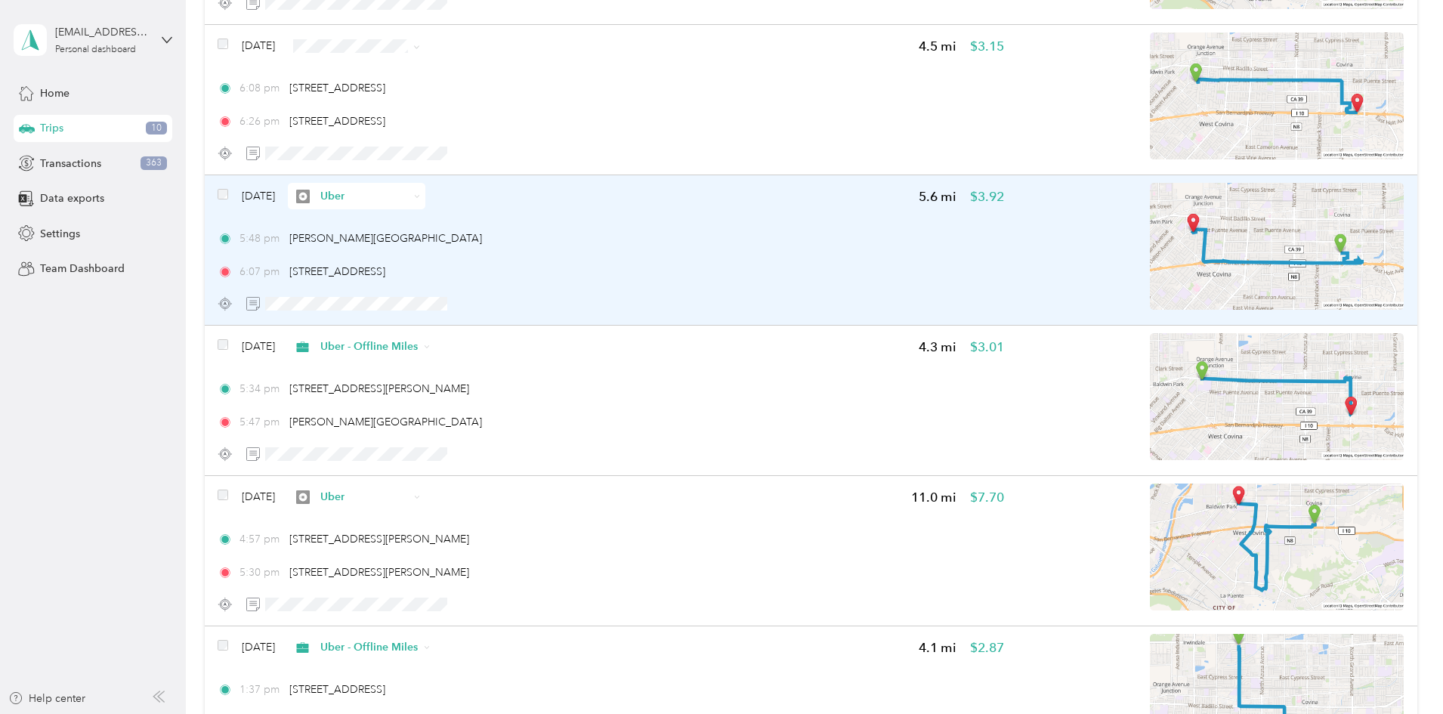
scroll to position [882, 0]
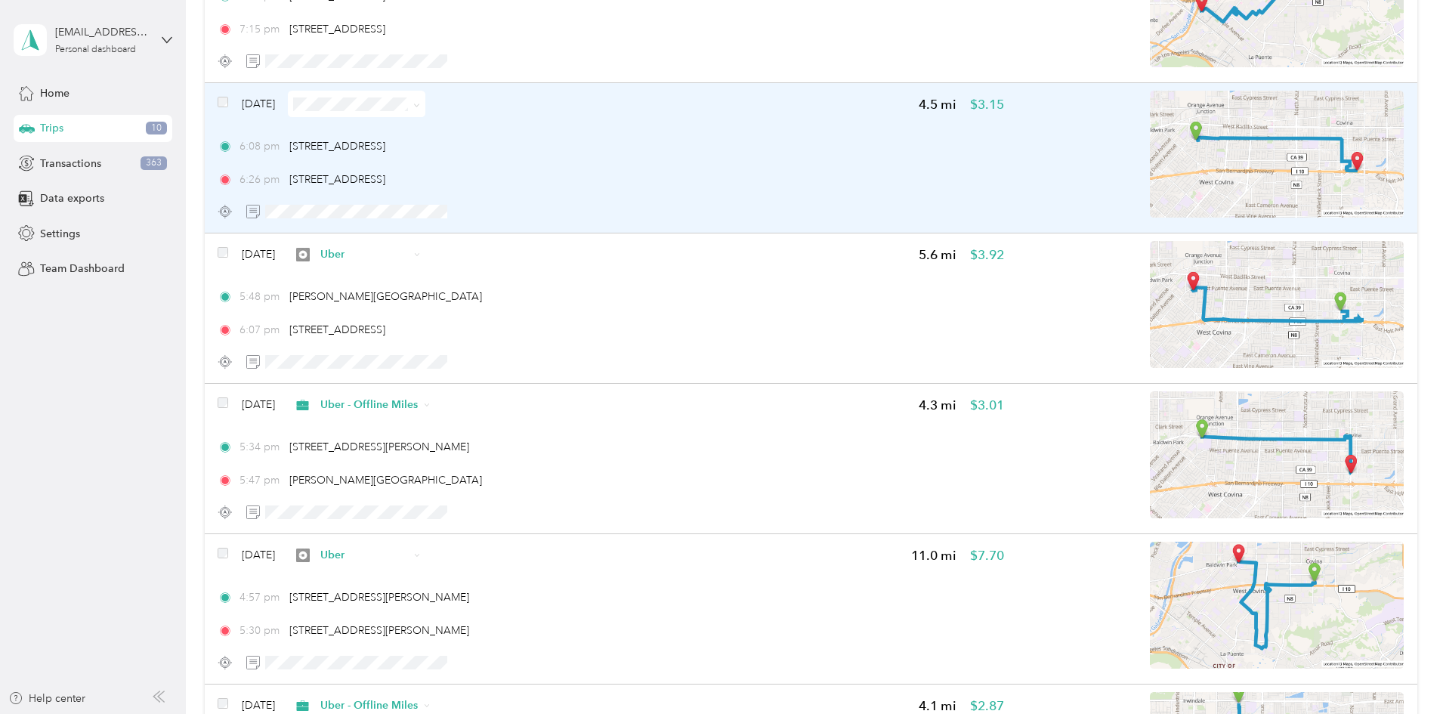
click at [425, 95] on span at bounding box center [357, 104] width 138 height 26
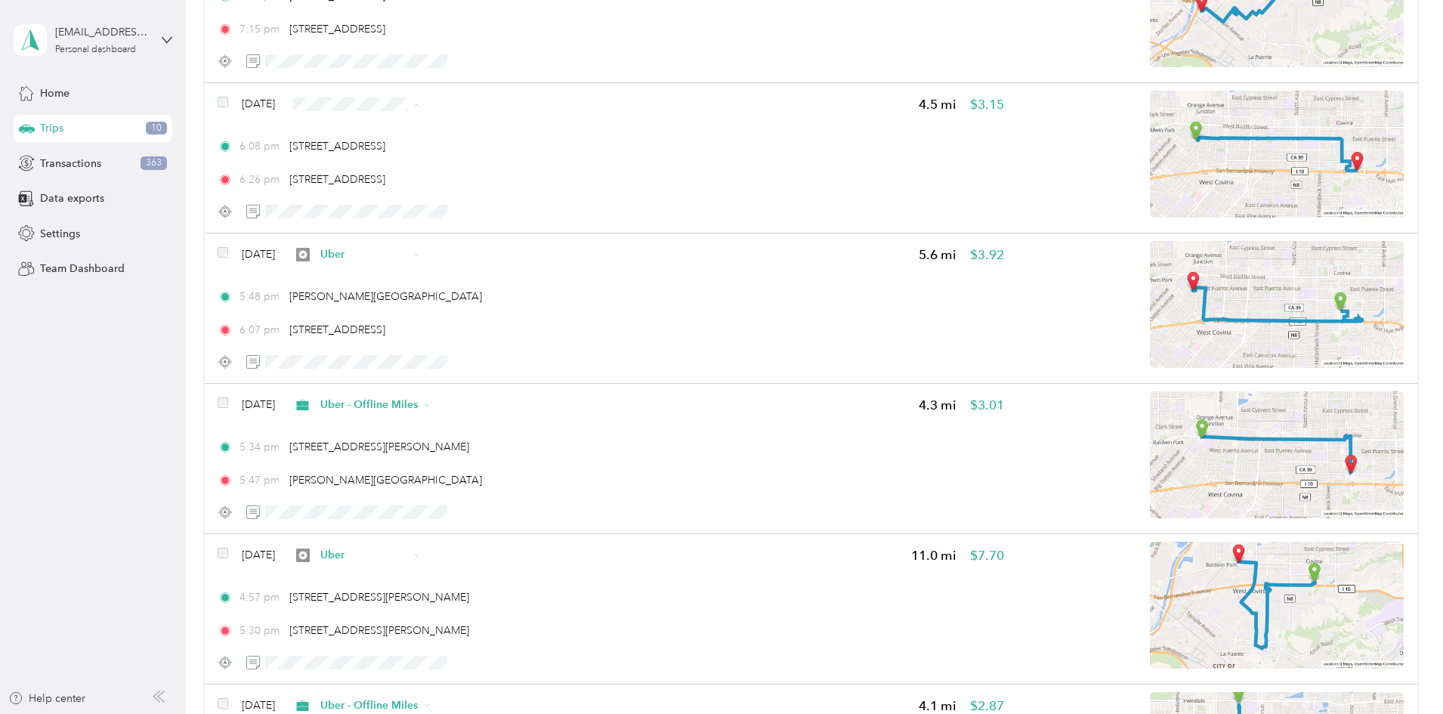
click at [502, 184] on span "Uber - Offline Miles" at bounding box center [505, 185] width 97 height 16
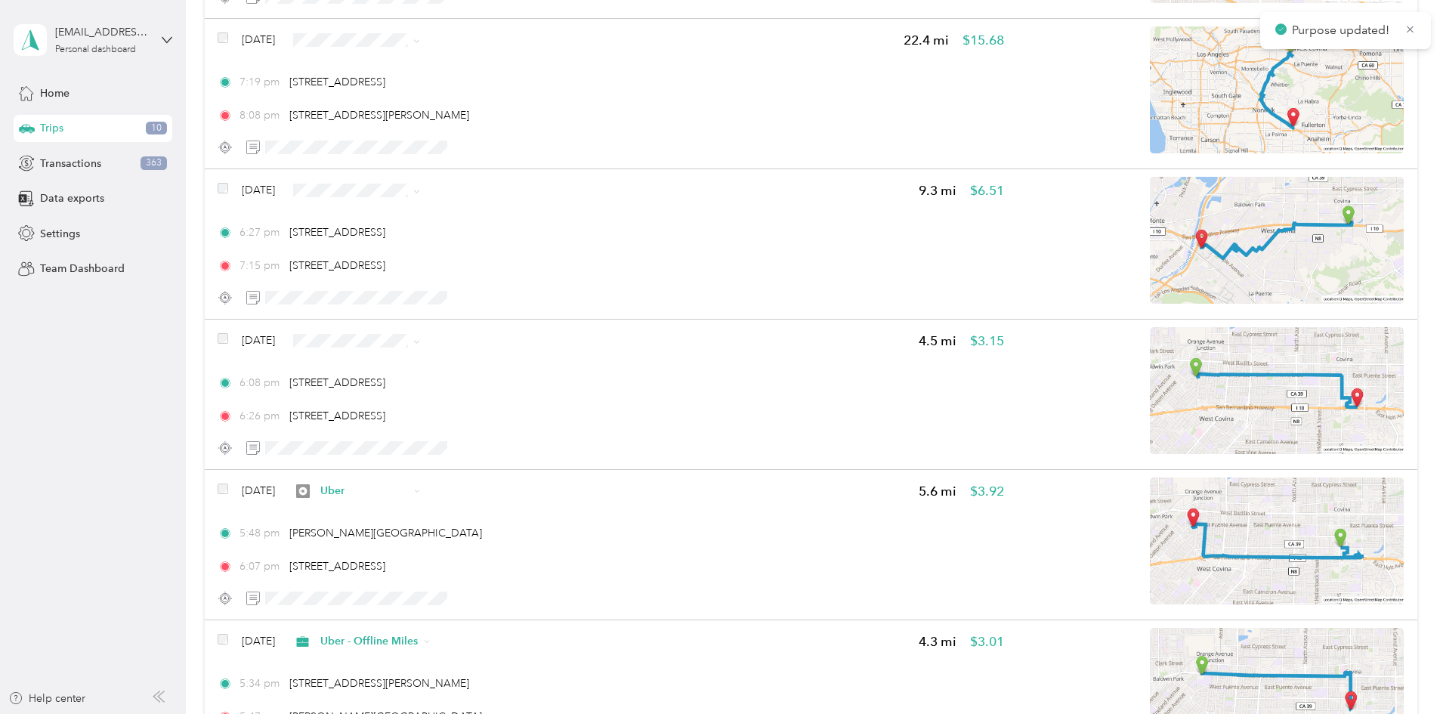
scroll to position [629, 0]
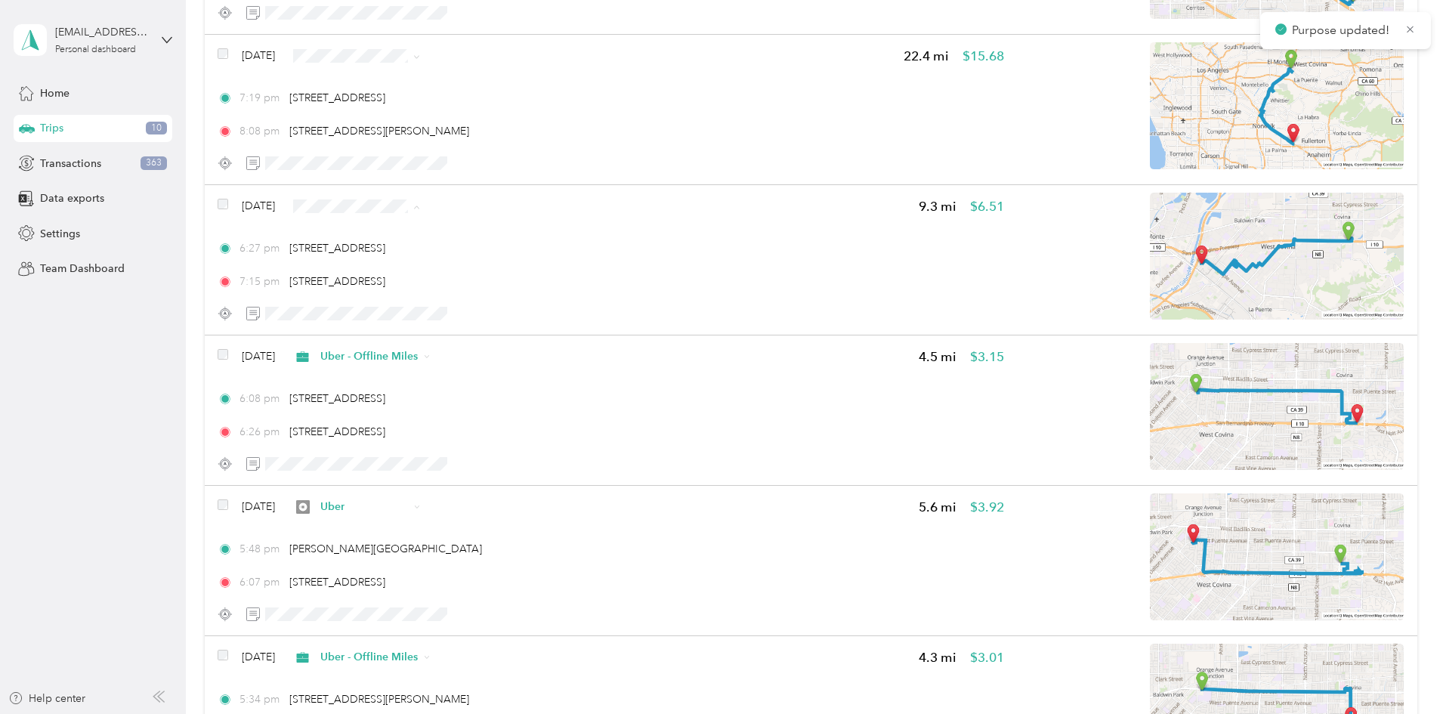
click at [483, 319] on li "Uber" at bounding box center [493, 313] width 146 height 26
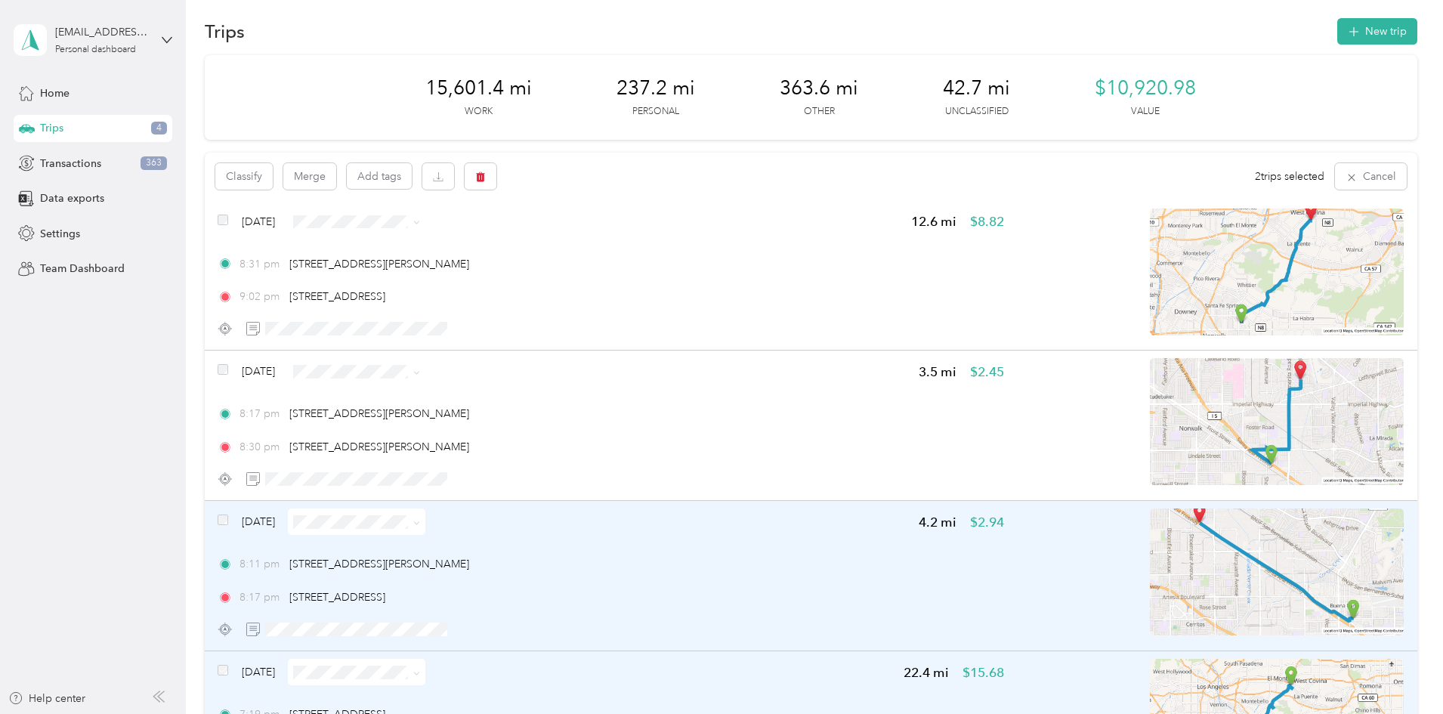
scroll to position [0, 0]
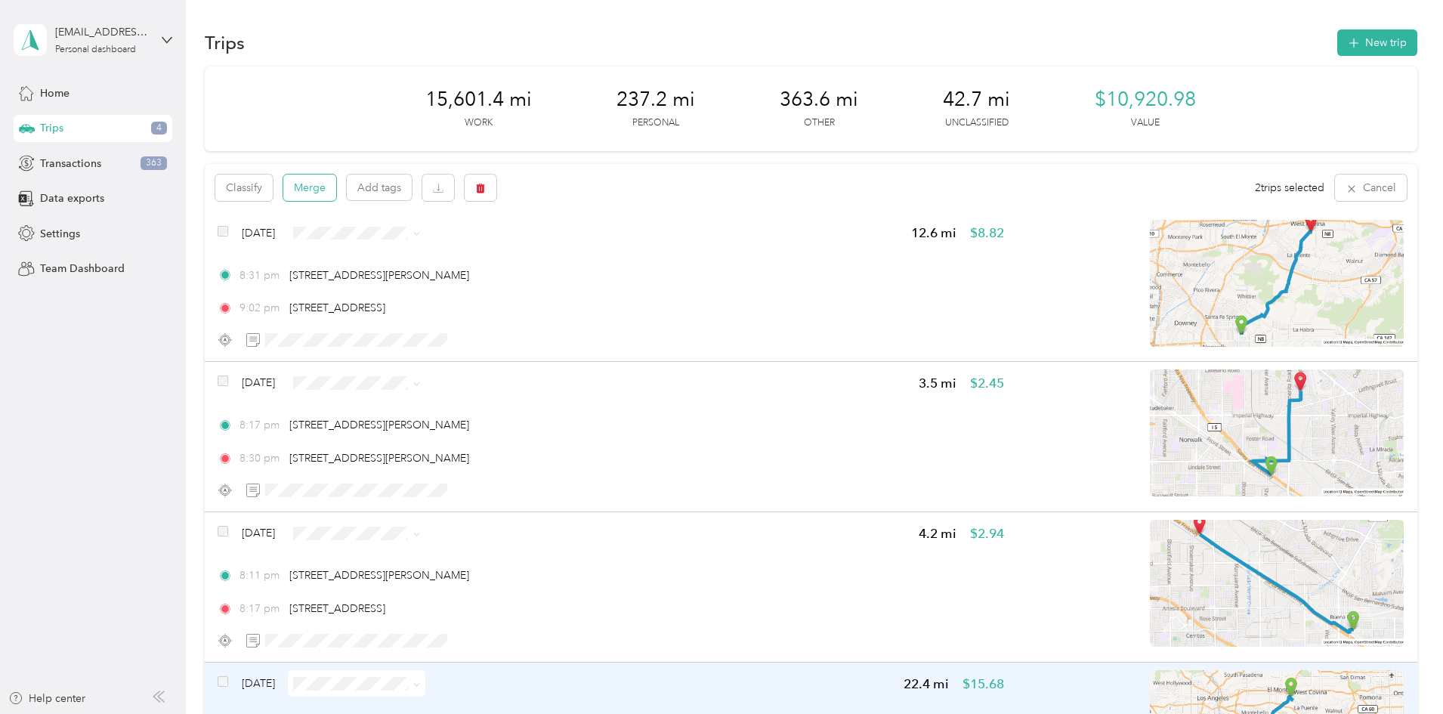
click at [336, 188] on button "Merge" at bounding box center [309, 188] width 53 height 26
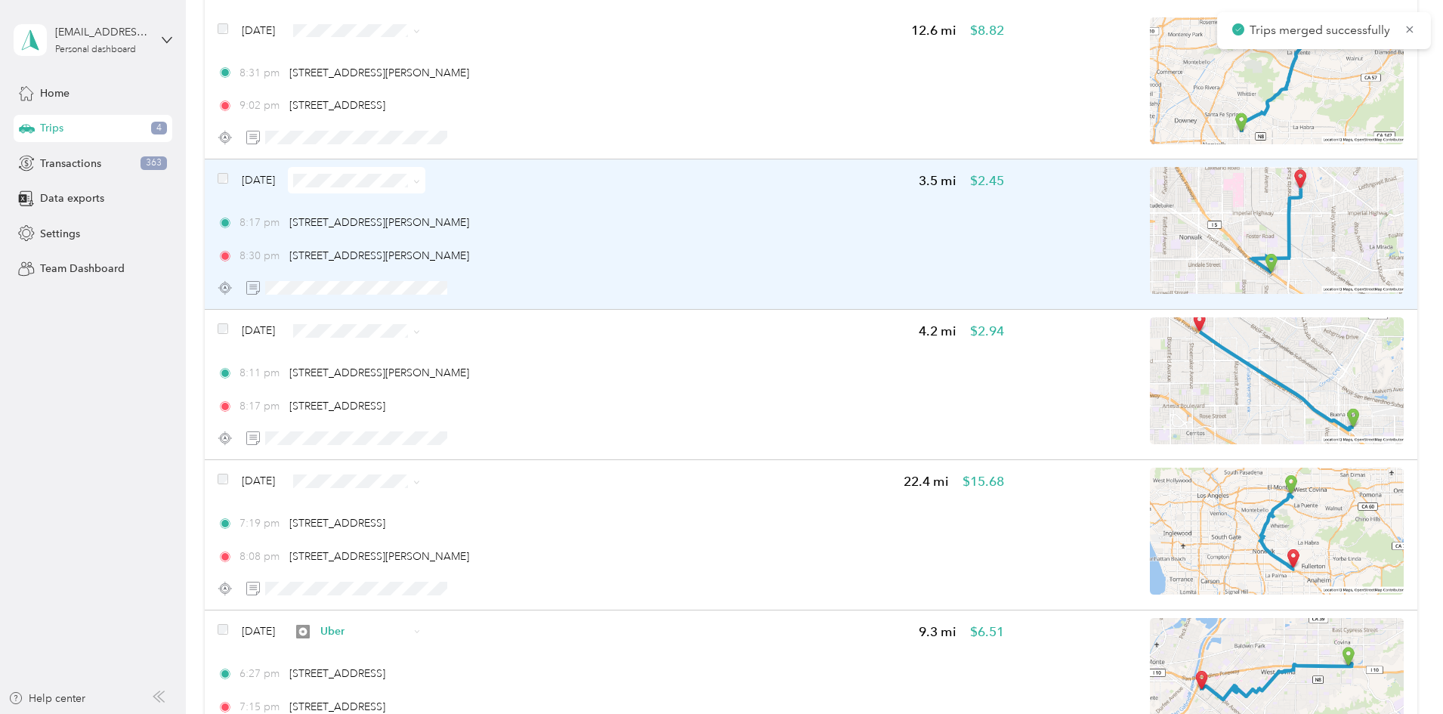
scroll to position [252, 0]
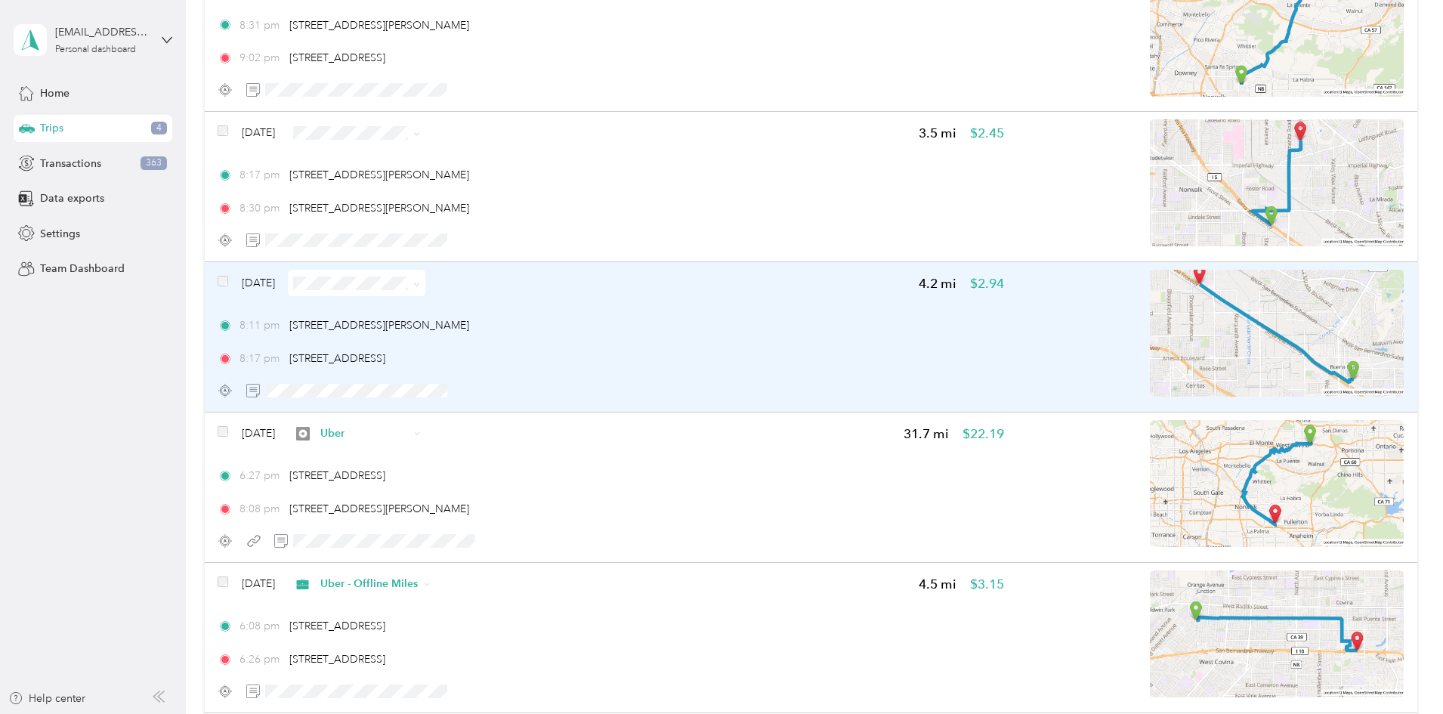
click at [425, 293] on span at bounding box center [357, 283] width 138 height 26
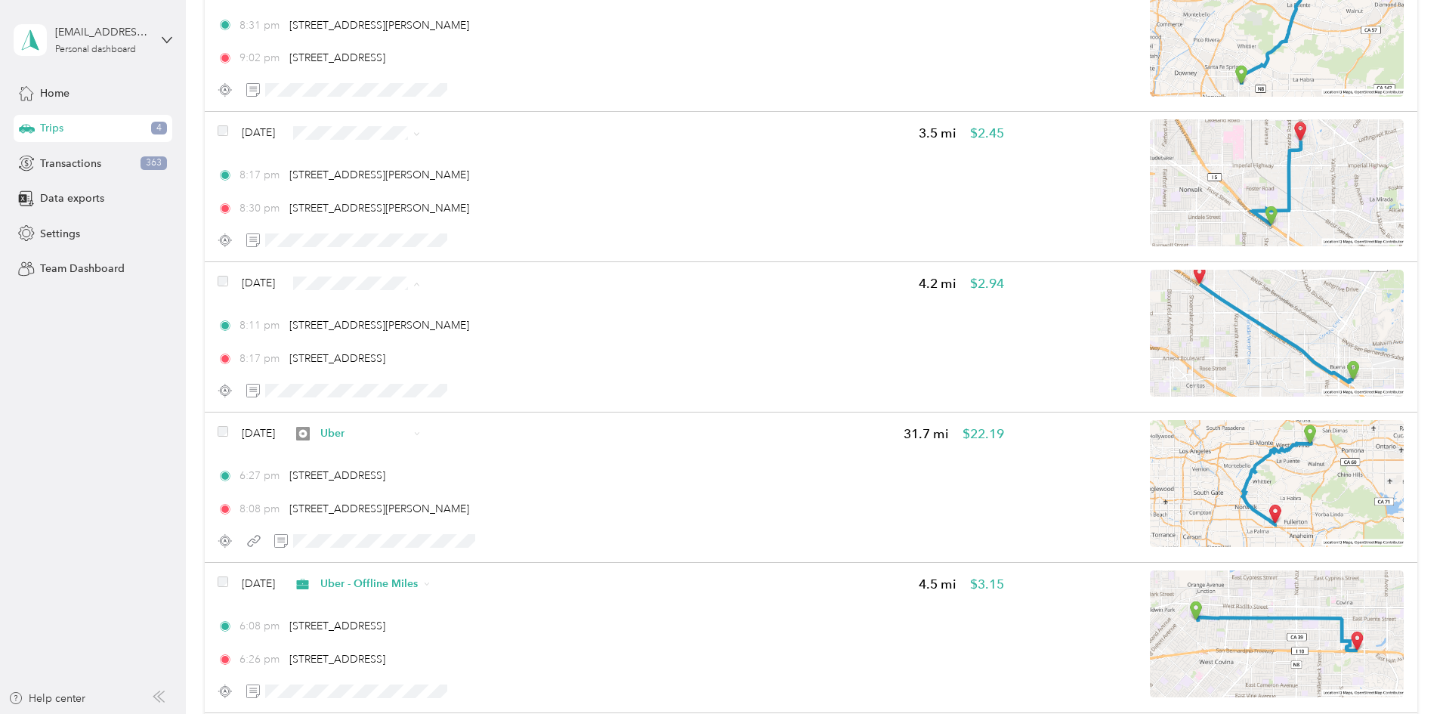
click at [512, 372] on ol "Work Personal Uber - Offline [PERSON_NAME] Other Charity Medical Moving Commute" at bounding box center [493, 404] width 146 height 212
click at [489, 233] on span "Uber" at bounding box center [505, 240] width 97 height 16
click at [496, 366] on span "Uber - Offline Miles" at bounding box center [505, 364] width 97 height 16
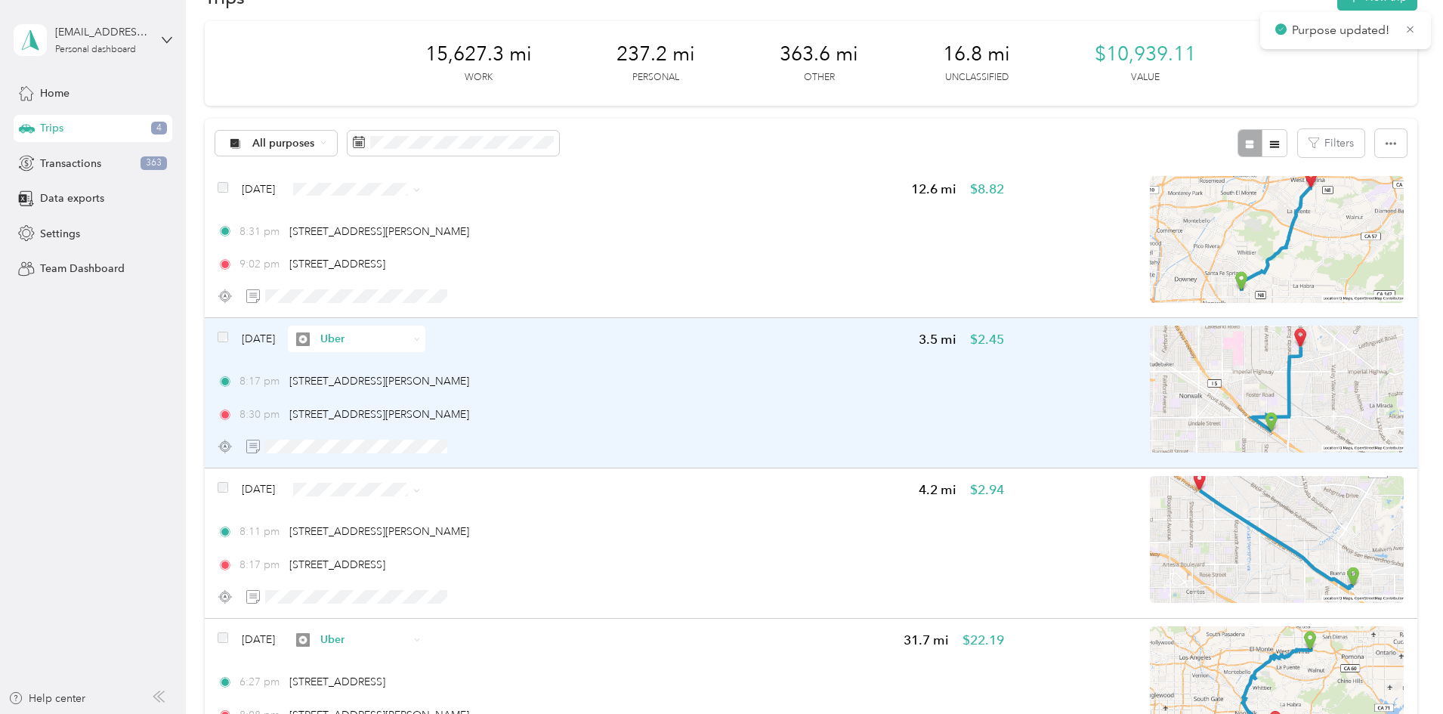
scroll to position [0, 0]
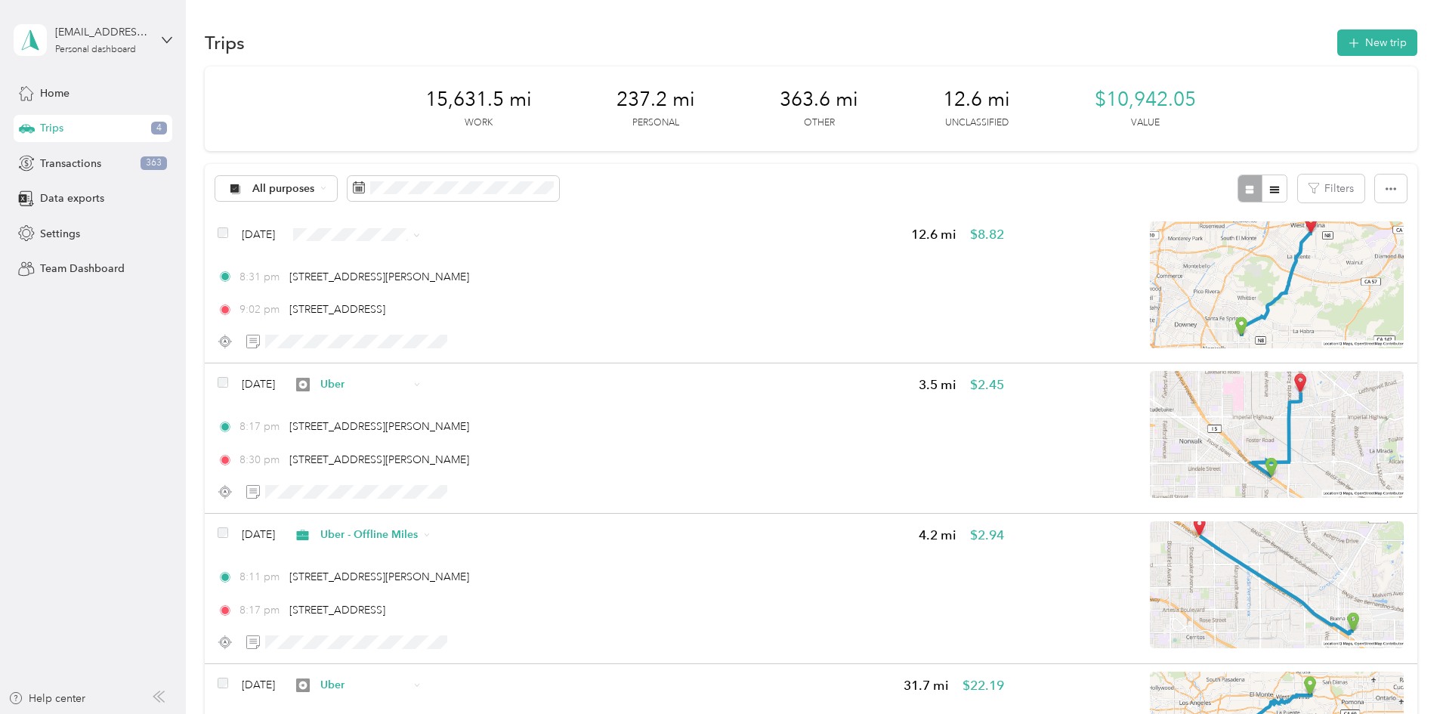
click at [488, 321] on li "Uber - Offline Miles" at bounding box center [493, 311] width 146 height 26
click at [157, 151] on div "Transactions 363" at bounding box center [93, 163] width 159 height 27
